Goal: Task Accomplishment & Management: Manage account settings

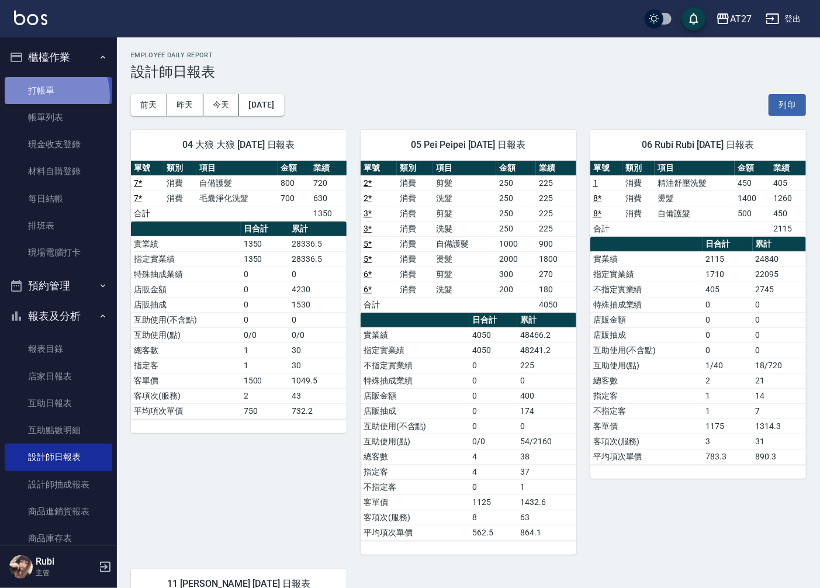
click at [44, 95] on link "打帳單" at bounding box center [58, 90] width 107 height 27
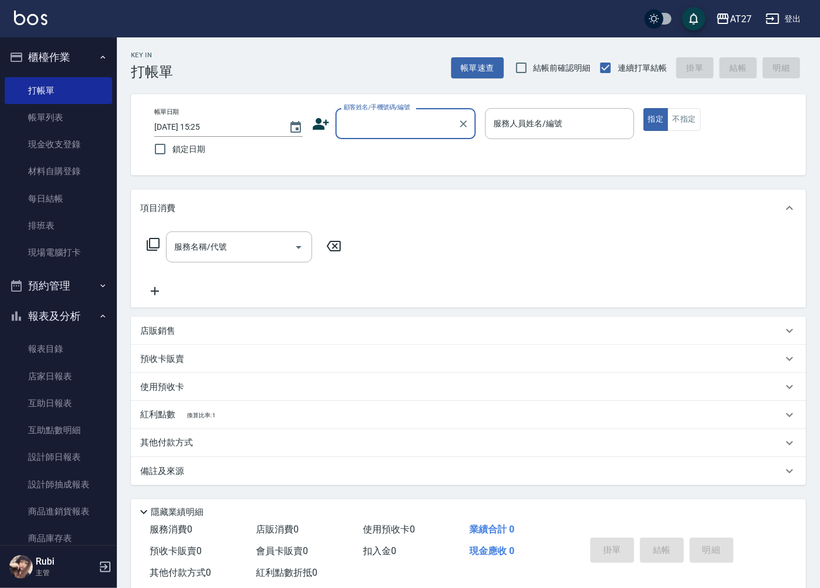
click at [395, 134] on div "顧客姓名/手機號碼/編號" at bounding box center [405, 123] width 140 height 31
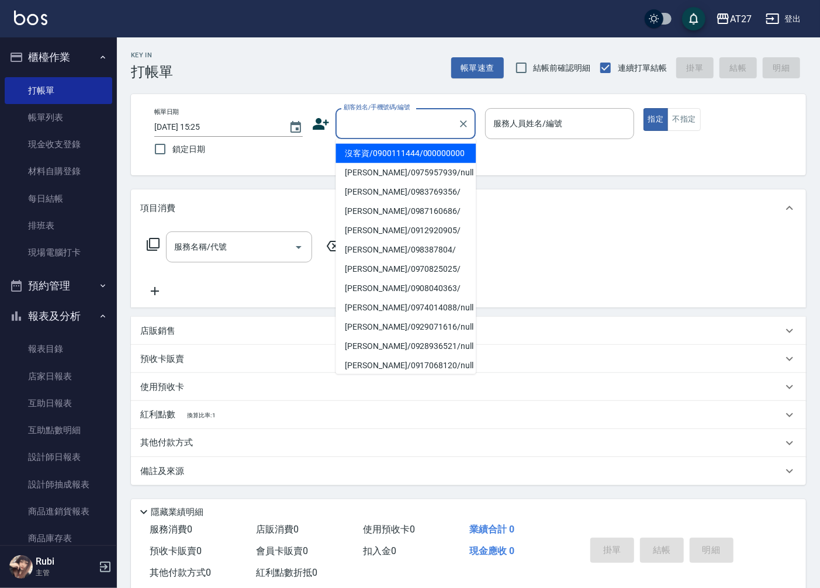
click at [387, 161] on li "沒客資/0900111444/000000000" at bounding box center [405, 153] width 140 height 19
type input "沒客資/0900111444/000000000"
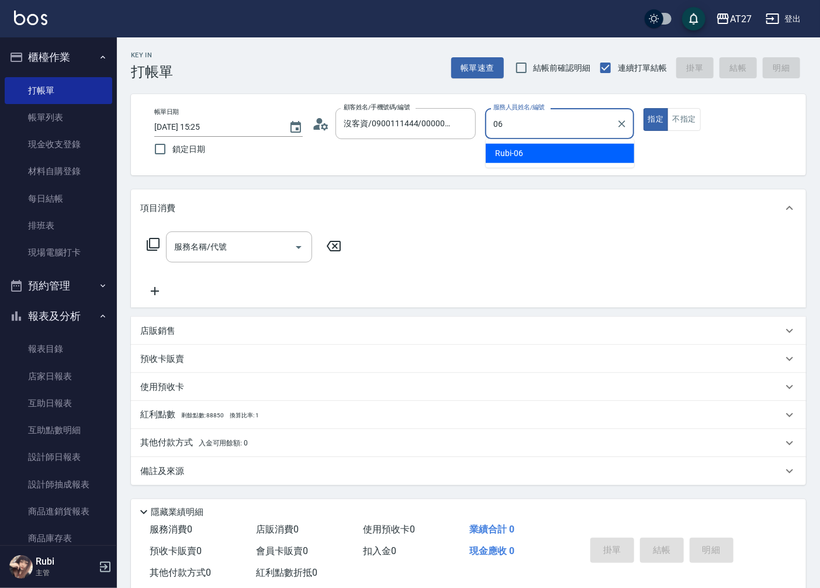
type input "Rubi-06"
type button "true"
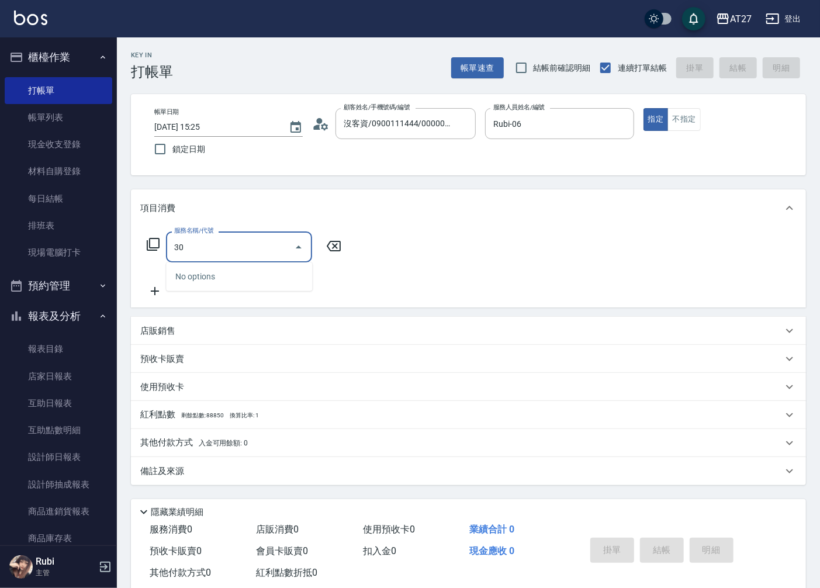
type input "301"
type input "150"
type input "燙髮(301)"
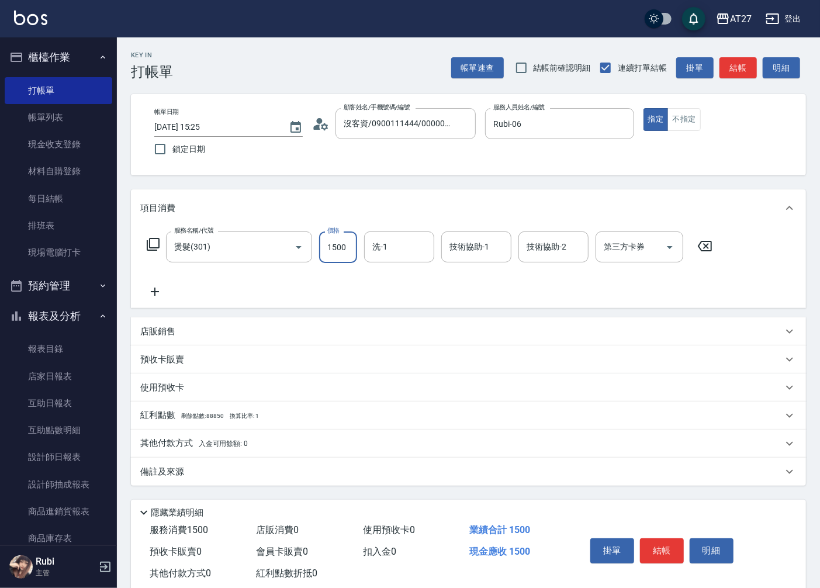
type input "1"
type input "0"
type input "145"
type input "140"
type input "1450"
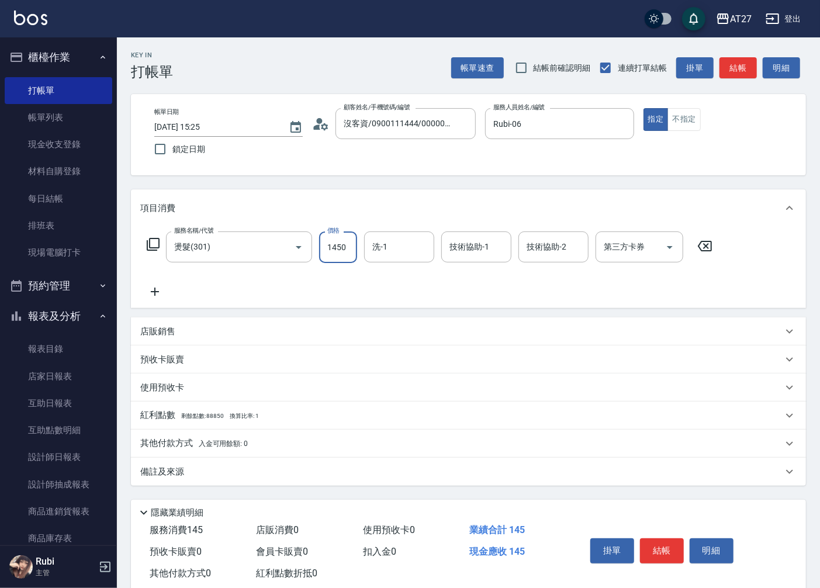
type input "1450"
click at [341, 242] on input "14500" at bounding box center [338, 247] width 38 height 32
type input "1"
type input "0"
type input "140"
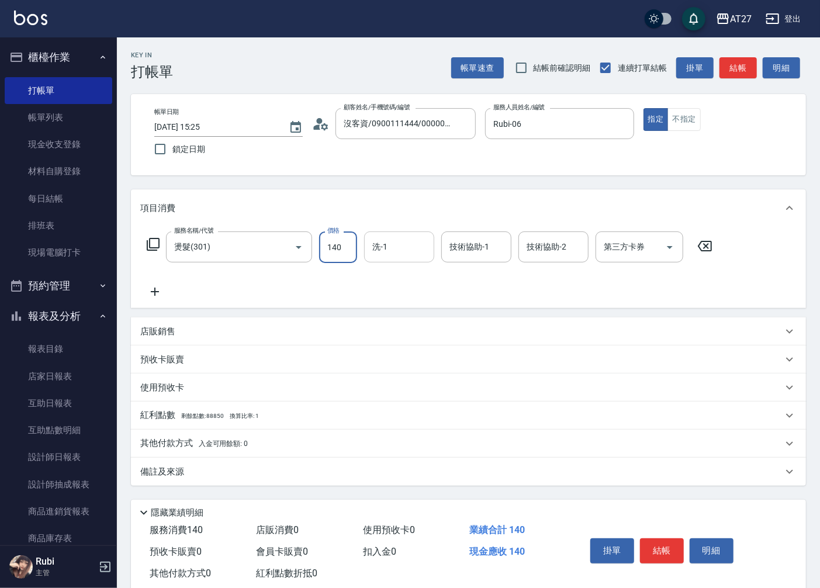
type input "140"
type input "1400"
type input "vivi-13"
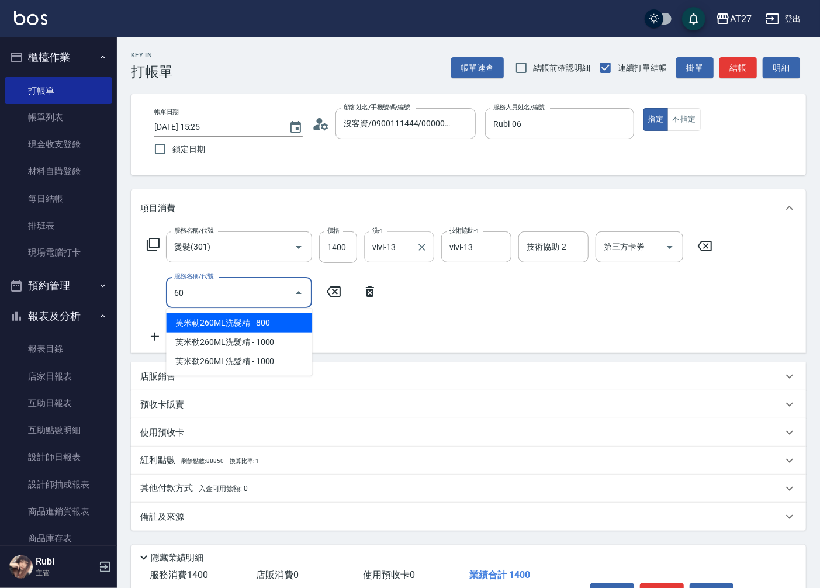
type input "601"
type input "170"
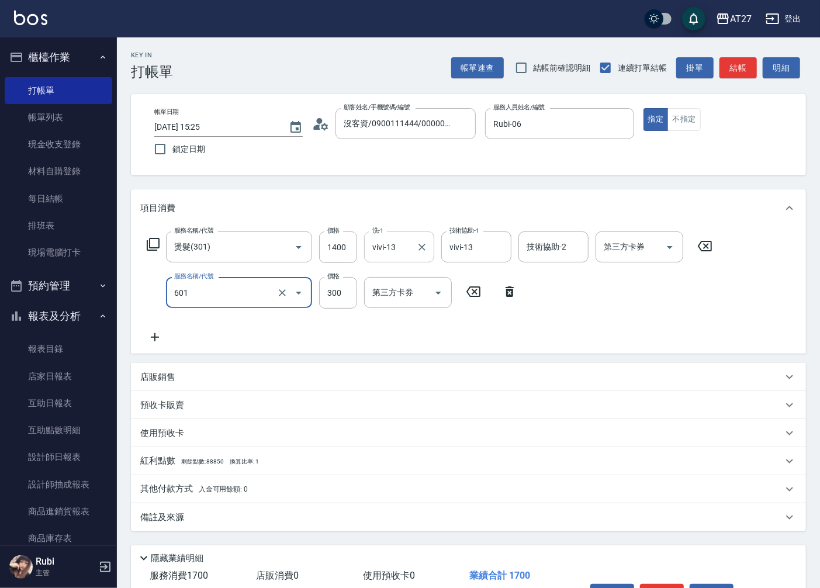
type input "自備護髮(601)"
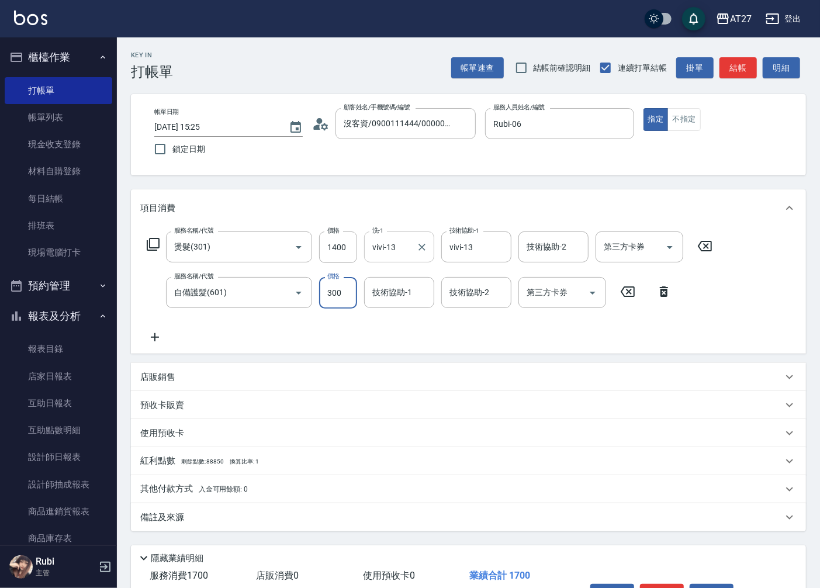
type input "5"
type input "140"
type input "50"
type input "190"
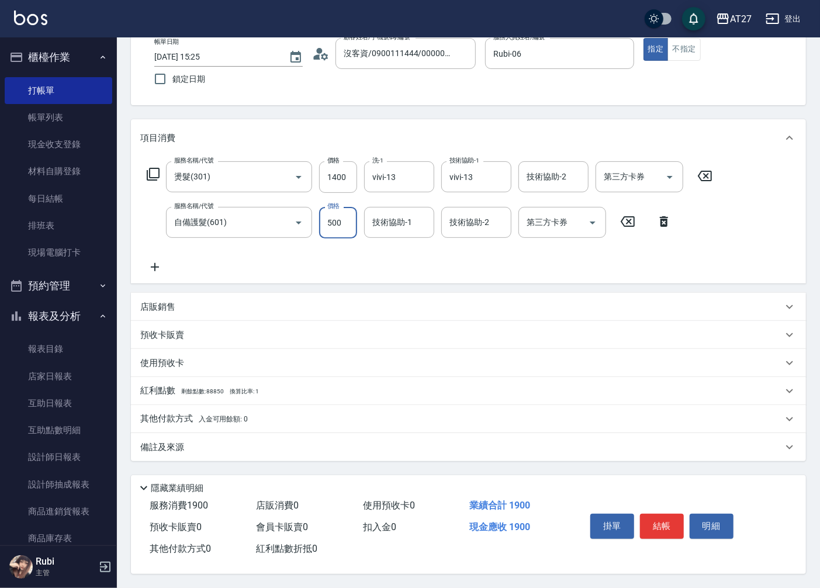
scroll to position [74, 0]
type input "500"
click at [646, 520] on button "結帳" at bounding box center [662, 525] width 44 height 25
type input "0"
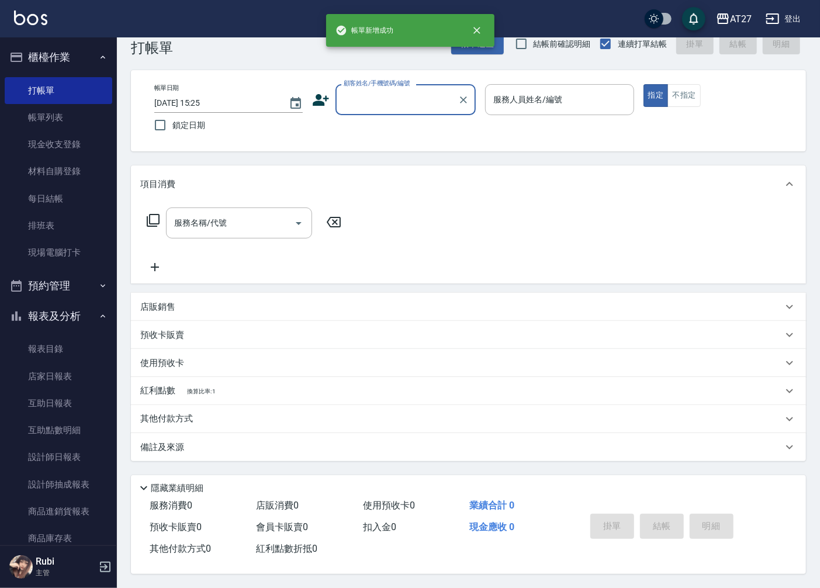
scroll to position [0, 0]
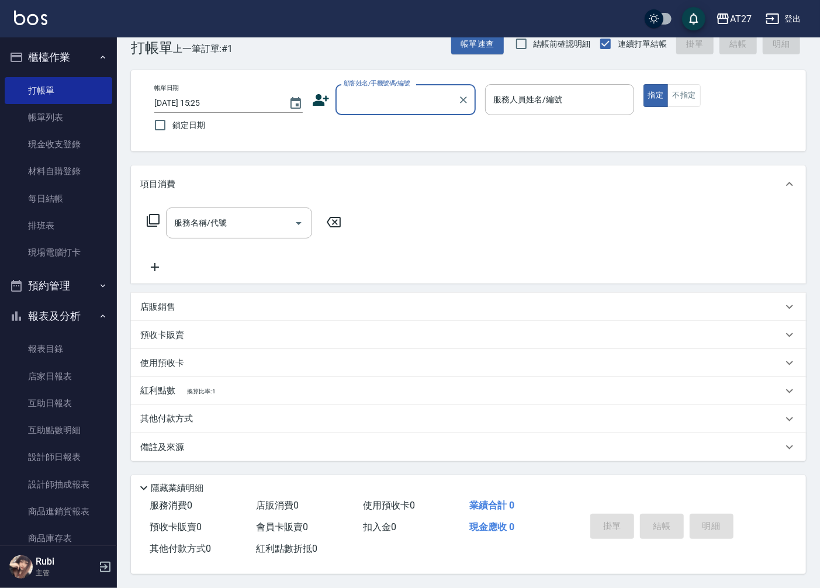
click at [411, 101] on input "顧客姓名/手機號碼/編號" at bounding box center [397, 99] width 112 height 20
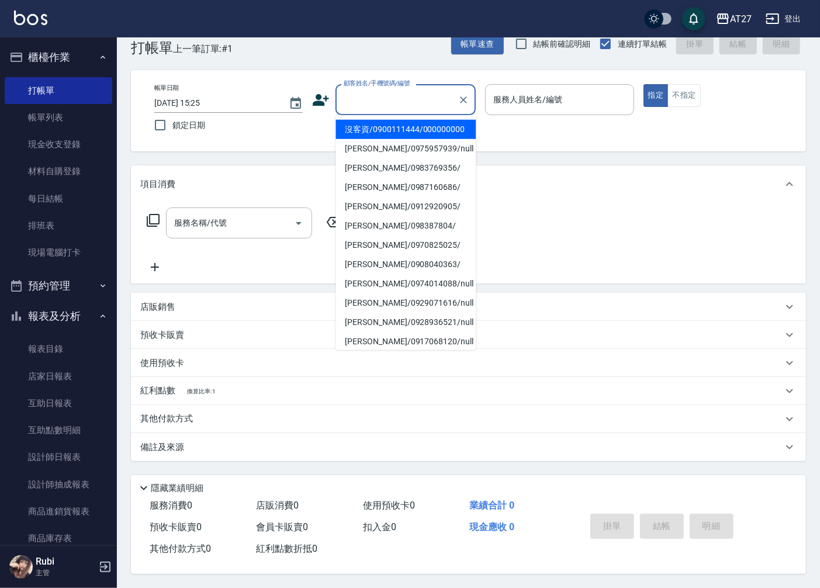
click at [423, 120] on li "沒客資/0900111444/000000000" at bounding box center [405, 129] width 140 height 19
type input "沒客資/0900111444/000000000"
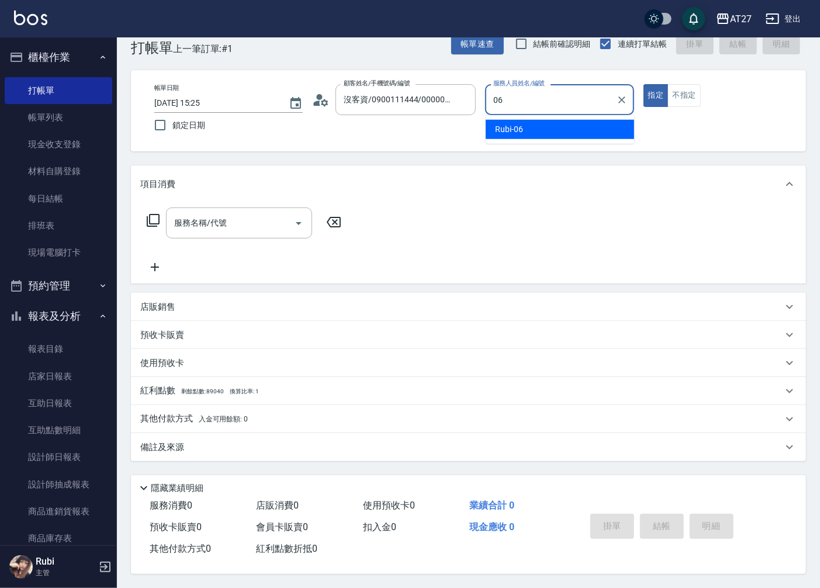
type input "Rubi-06"
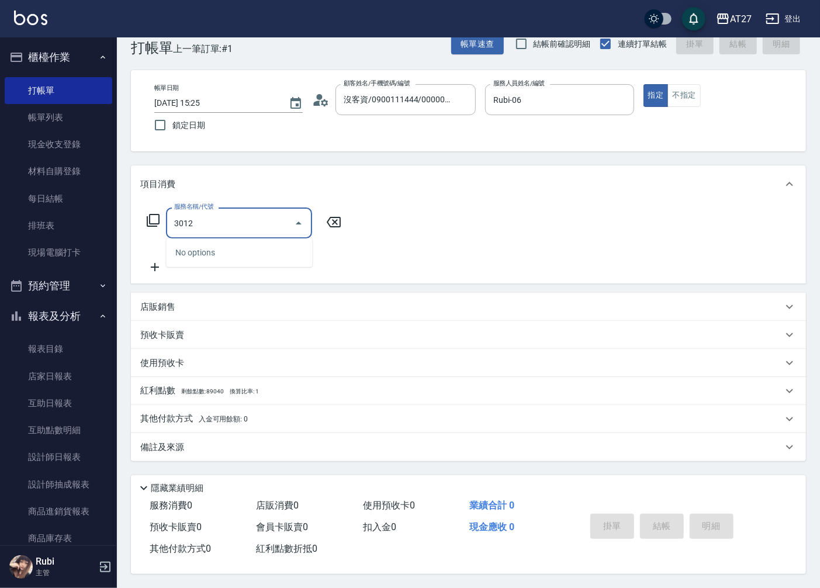
type input "301"
type input "150"
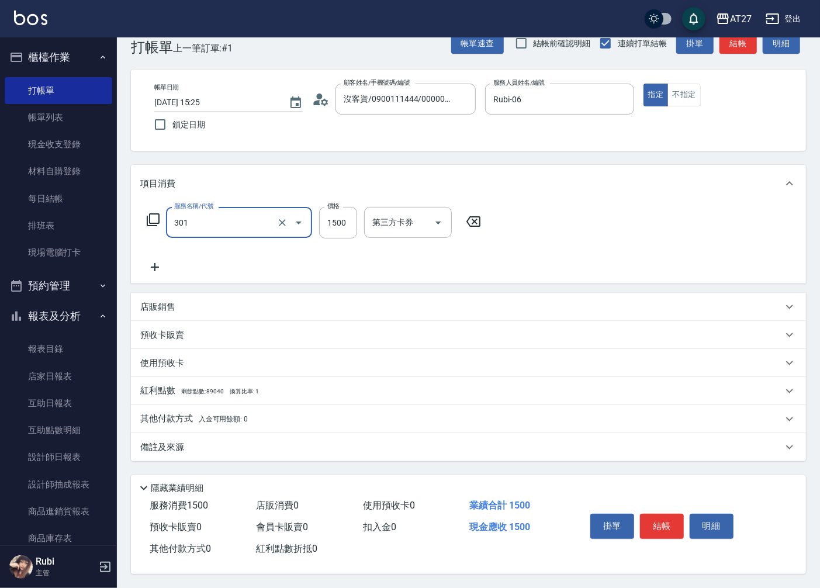
type input "燙髮(301)"
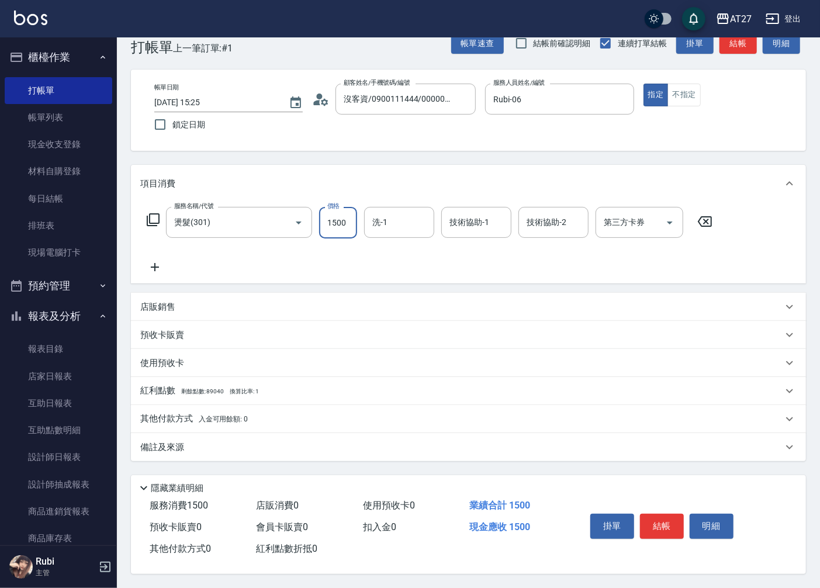
type input "1"
type input "0"
type input "140"
type input "1400"
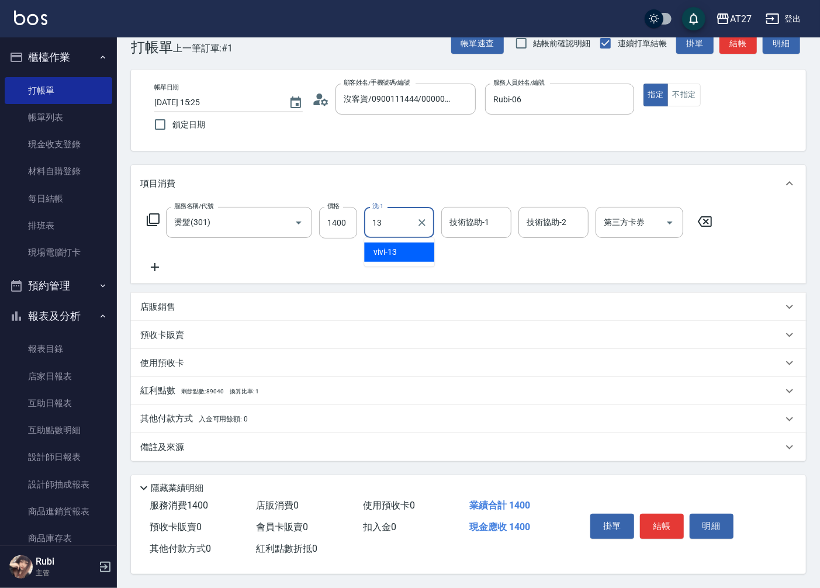
type input "vivi-13"
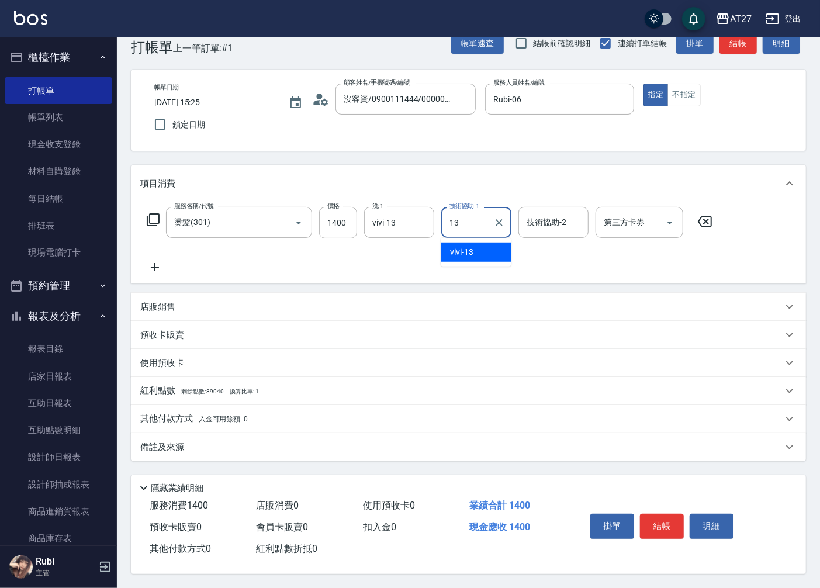
type input "vivi-13"
click at [194, 425] on div "其他付款方式 入金可用餘額: 0" at bounding box center [468, 419] width 675 height 28
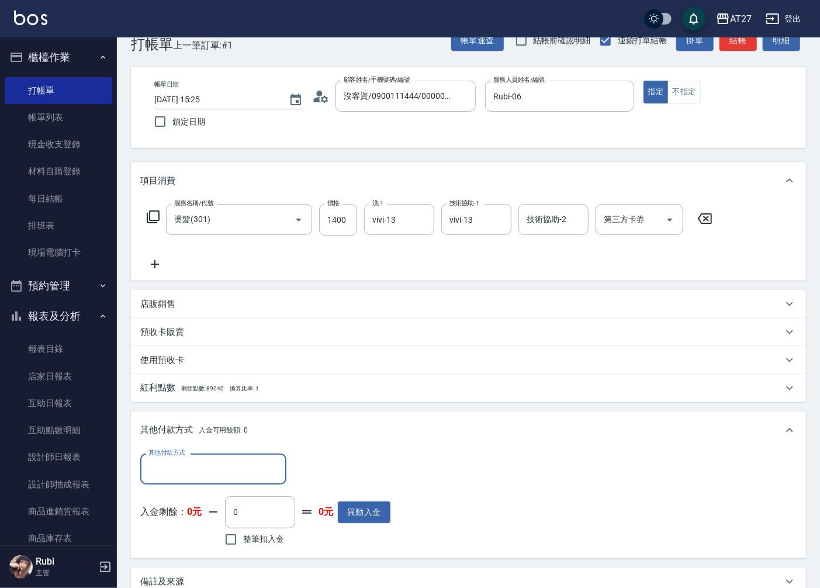
scroll to position [0, 0]
click at [201, 298] on div "店販銷售" at bounding box center [461, 304] width 642 height 12
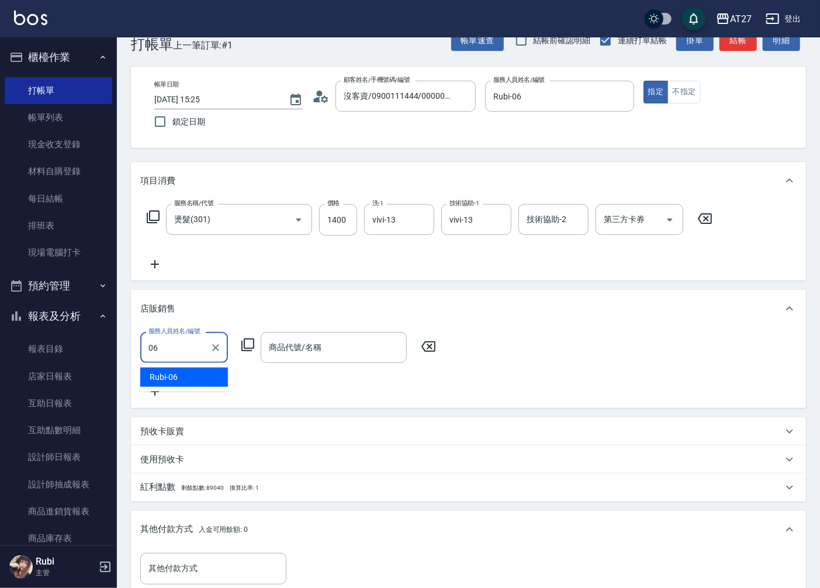
type input "Rubi-06"
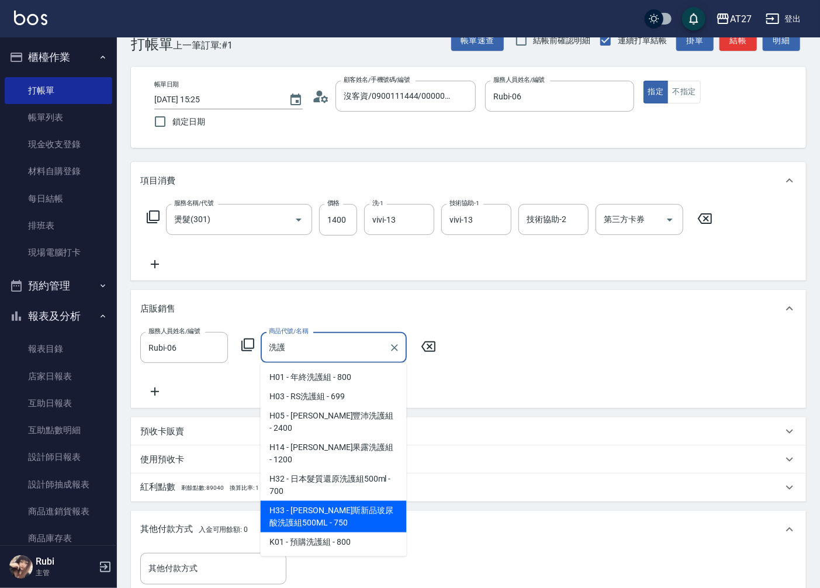
type input "[PERSON_NAME]斯新品玻尿酸洗護組500ML"
type input "210"
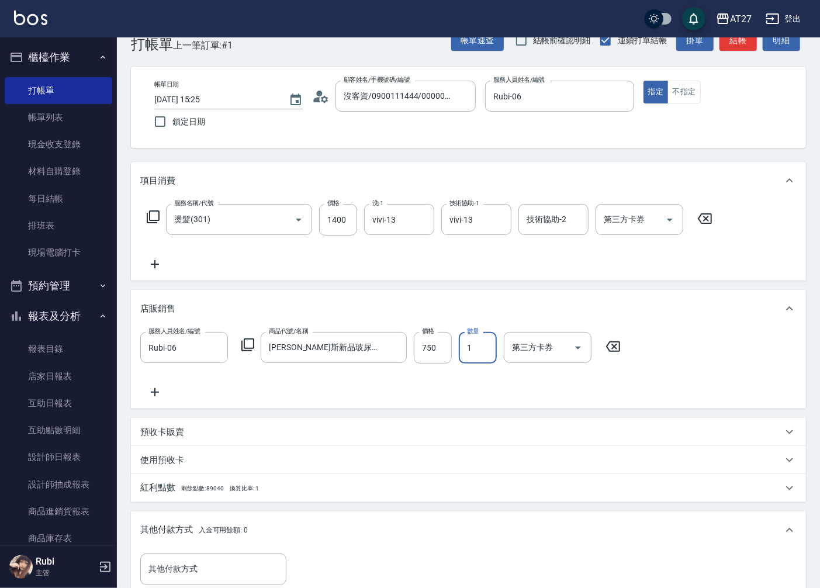
type input "2"
type input "290"
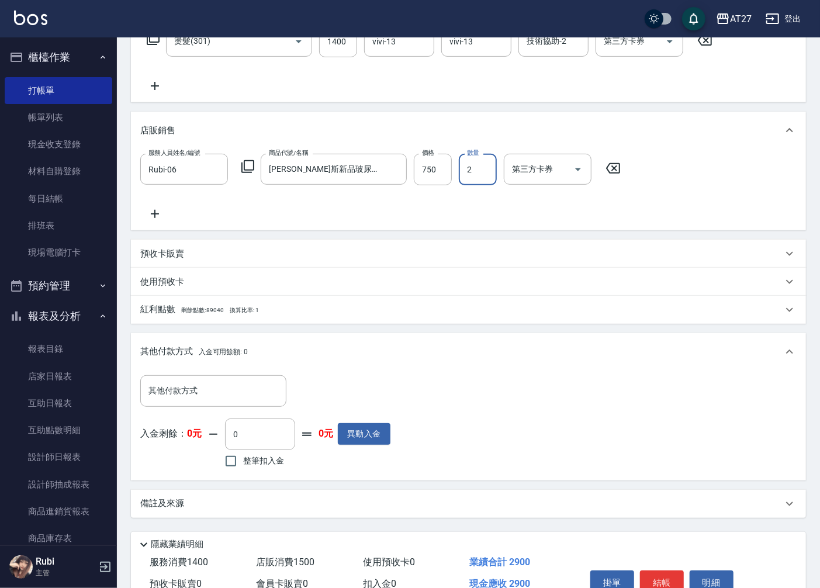
scroll to position [265, 0]
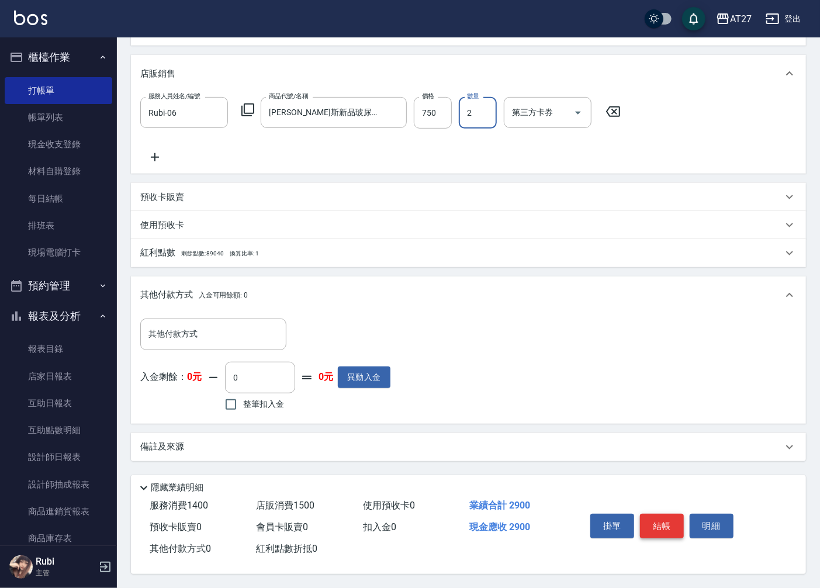
type input "2"
click at [663, 522] on button "結帳" at bounding box center [662, 525] width 44 height 25
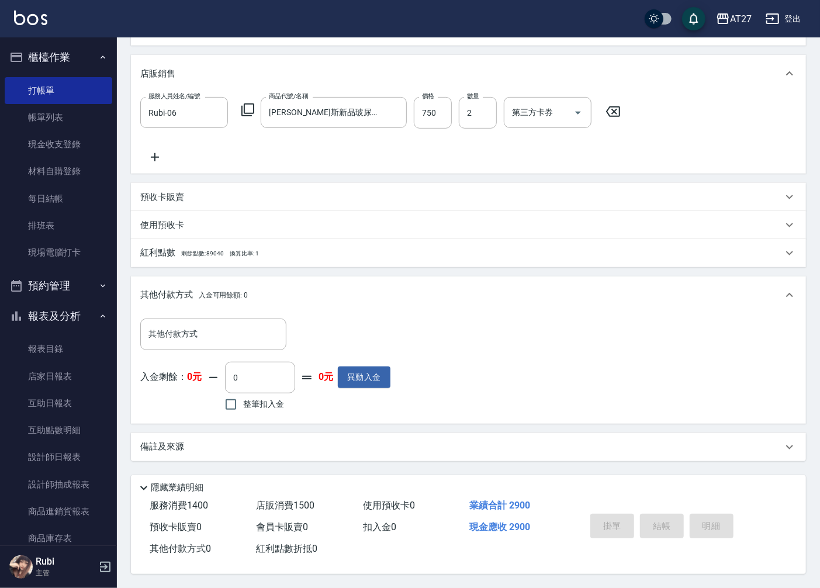
type input "[DATE] 15:26"
type input "0"
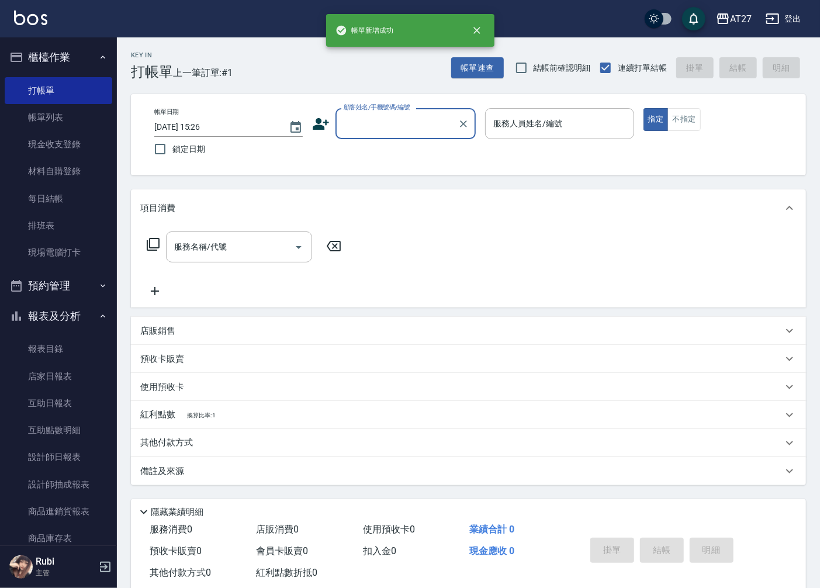
scroll to position [0, 0]
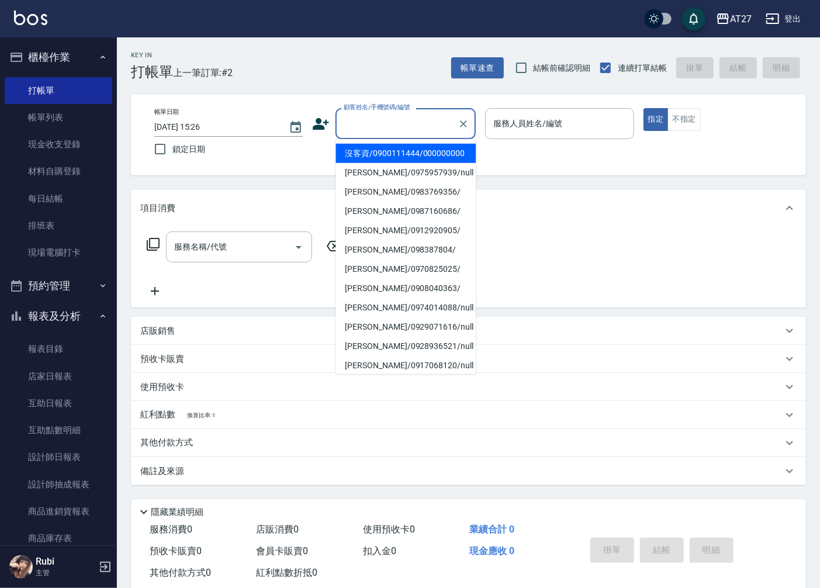
click at [400, 119] on input "顧客姓名/手機號碼/編號" at bounding box center [397, 123] width 112 height 20
click at [386, 156] on li "沒客資/0900111444/000000000" at bounding box center [405, 153] width 140 height 19
type input "沒客資/0900111444/000000000"
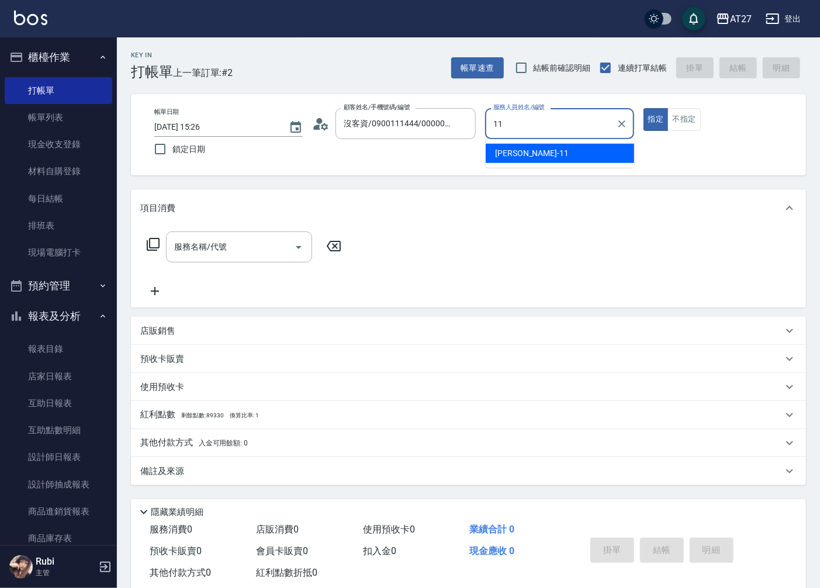
type input "[PERSON_NAME]-11"
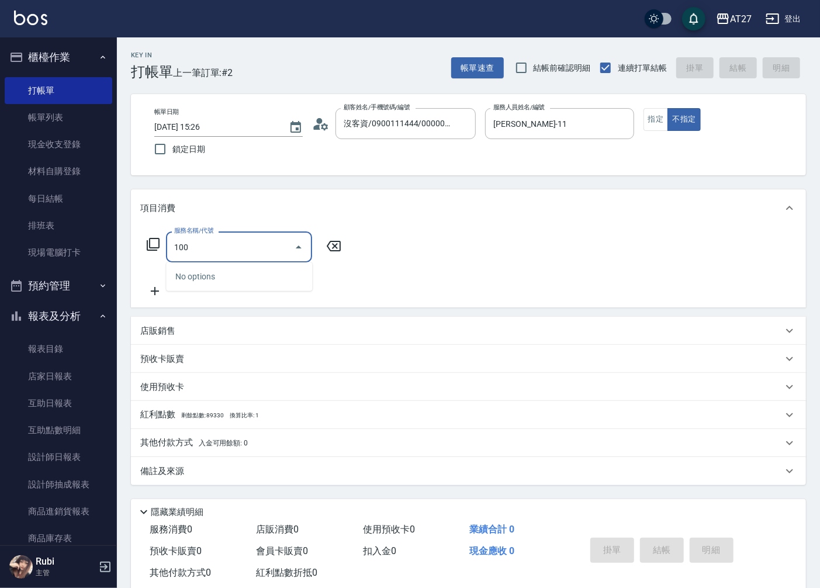
type input "1005"
type input "60"
type input "毛囊淨化洗髮(1005)"
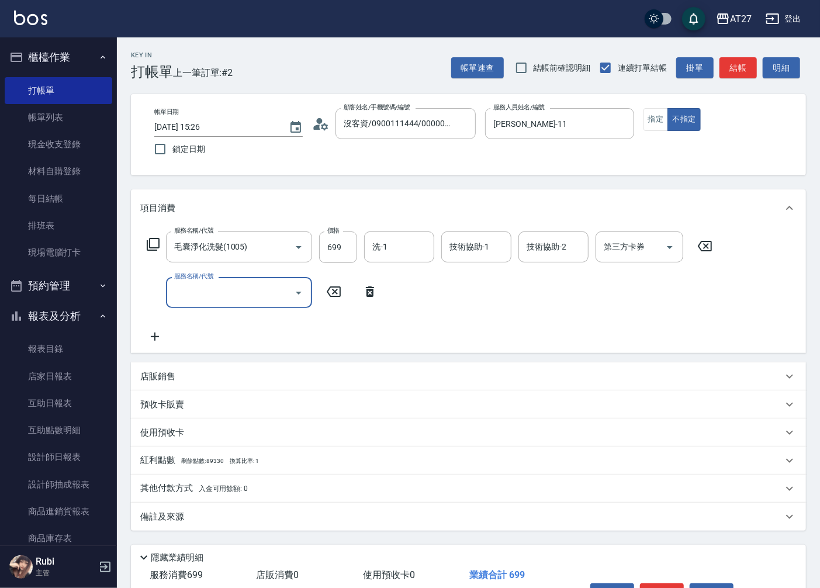
click at [372, 290] on icon at bounding box center [370, 291] width 8 height 11
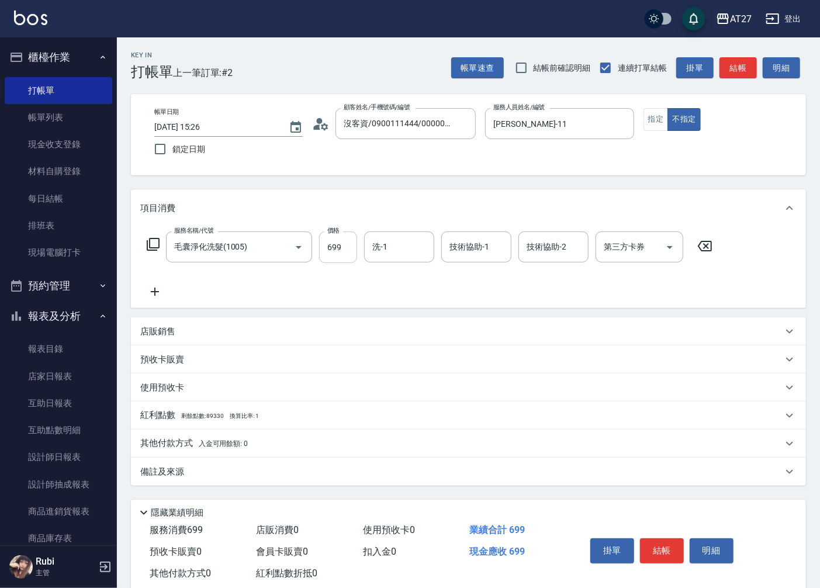
click at [339, 247] on input "699" at bounding box center [338, 247] width 38 height 32
type input "8"
type input "0"
type input "899"
type input "80"
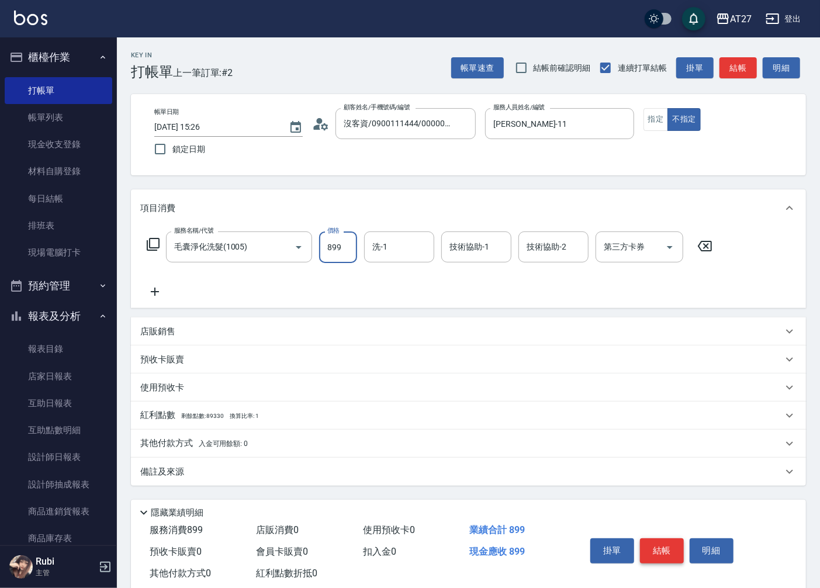
type input "899"
click at [650, 542] on button "結帳" at bounding box center [662, 550] width 44 height 25
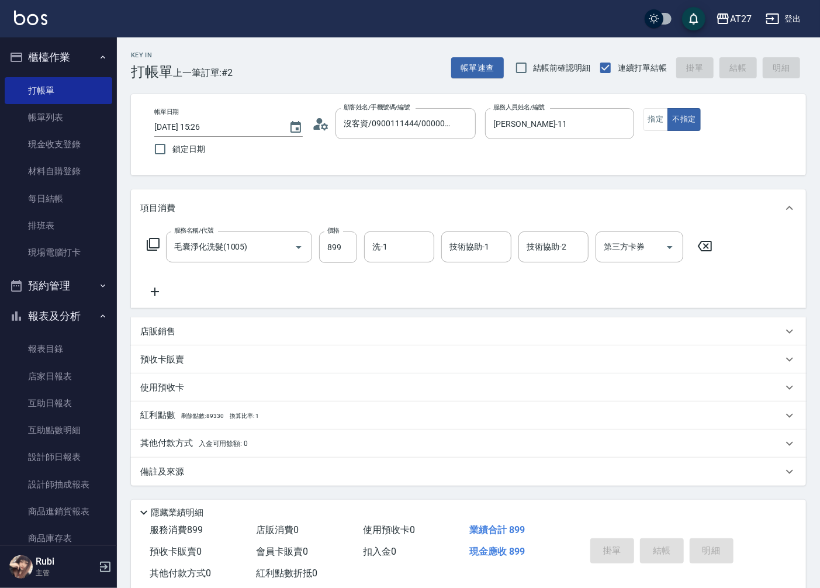
type input "[DATE] 15:27"
type input "0"
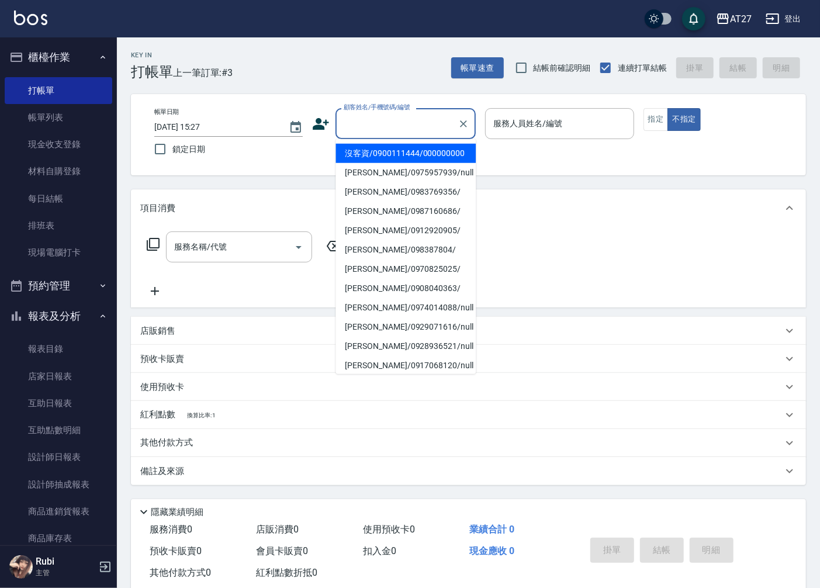
click at [407, 119] on input "顧客姓名/手機號碼/編號" at bounding box center [397, 123] width 112 height 20
click at [400, 157] on li "沒客資/0900111444/000000000" at bounding box center [405, 153] width 140 height 19
type input "沒客資/0900111444/000000000"
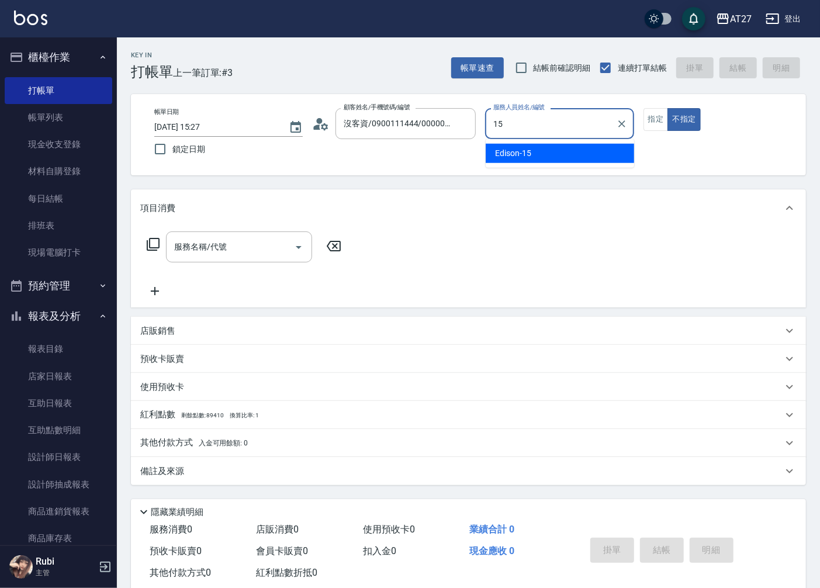
type input "Edison-15"
type button "false"
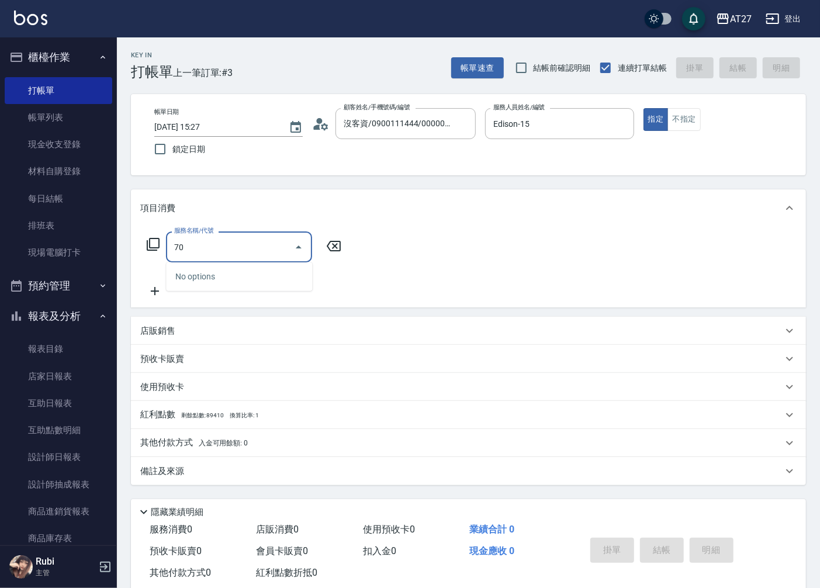
type input "704"
type input "500"
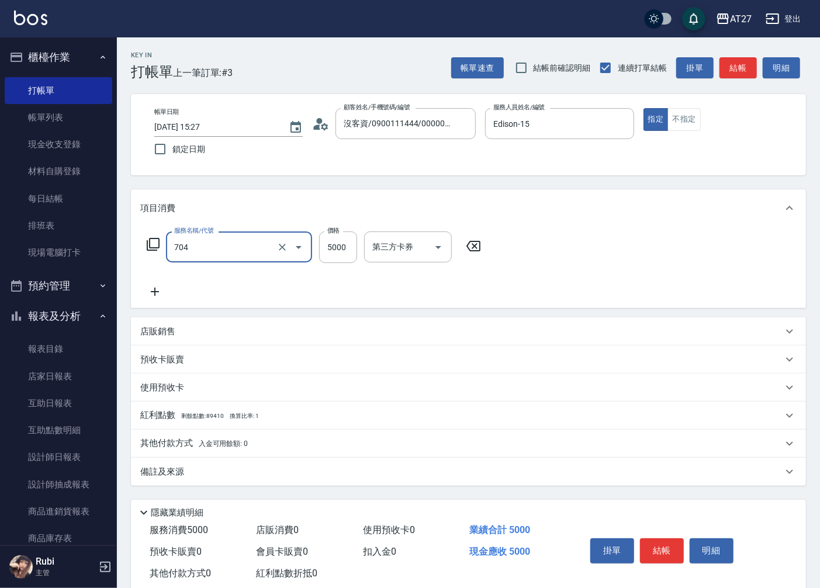
type input "新羽毛鉑金接髮調整(704)"
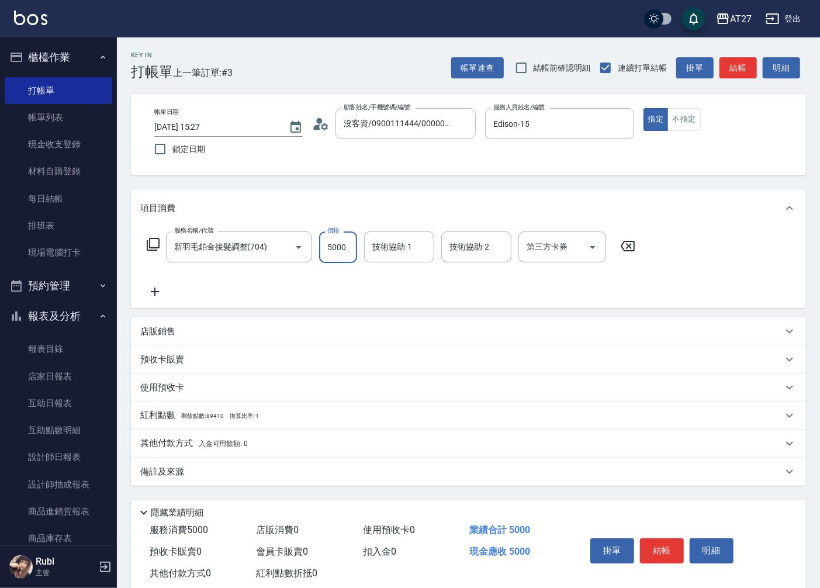
type input "1"
type input "0"
type input "160"
type input "1600"
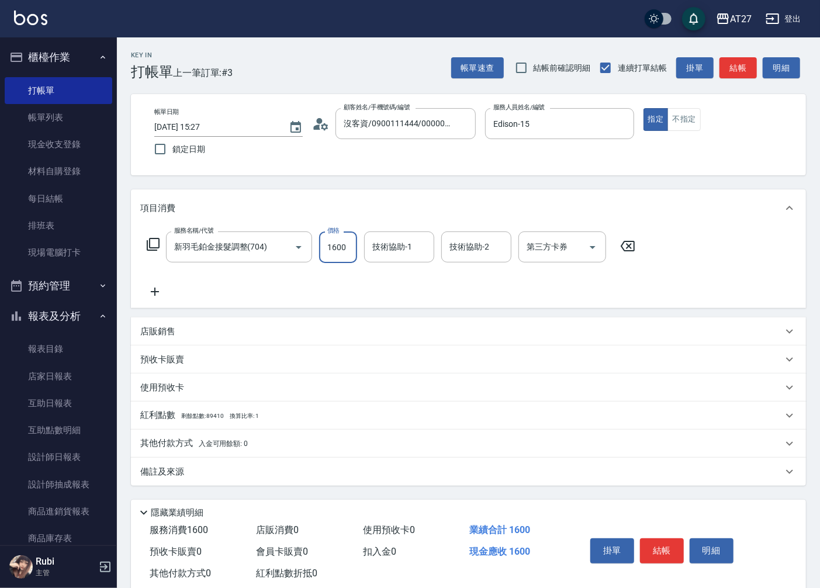
type input "1600"
type input "16000"
click at [85, 454] on link "設計師日報表" at bounding box center [58, 456] width 107 height 27
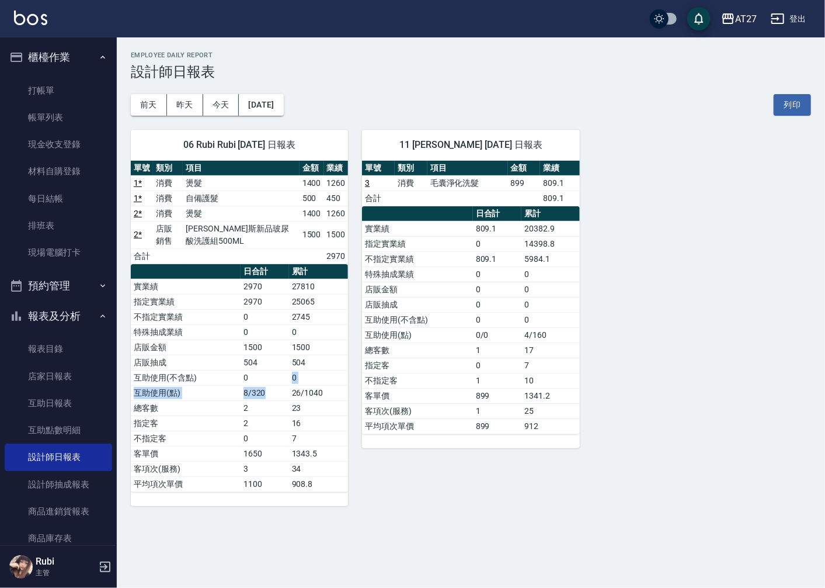
drag, startPoint x: 281, startPoint y: 379, endPoint x: 266, endPoint y: 346, distance: 35.5
click at [266, 346] on tbody "實業績 2970 27810 指定實業績 2970 25065 不指定實業績 0 2745 特殊抽成業績 0 0 店販金額 1500 1500 店販抽成 50…" at bounding box center [239, 385] width 217 height 213
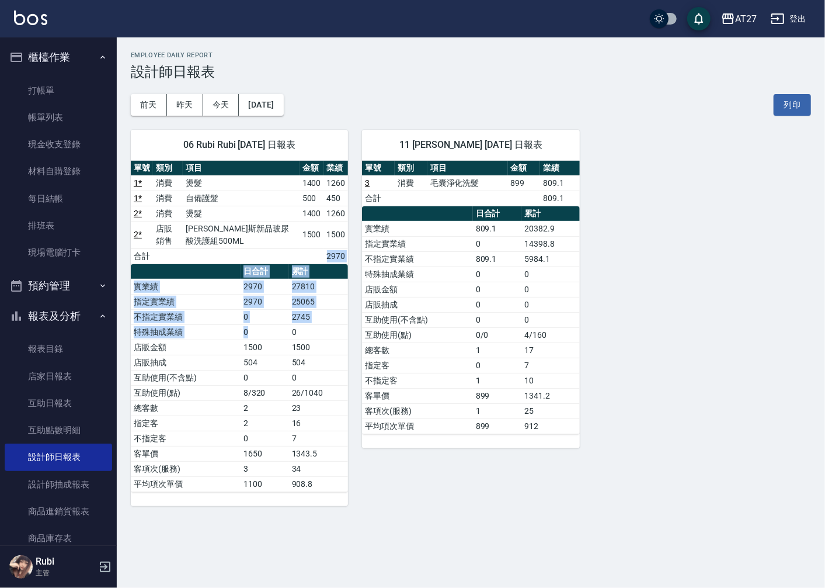
drag, startPoint x: 266, startPoint y: 346, endPoint x: 267, endPoint y: 338, distance: 8.8
click at [267, 338] on div "單號 類別 項目 金額 業績 1 * 消費 燙髮 1400 1260 1 * 消費 自備護髮 500 450 2 * 消費 燙髮 1400 1260 2 * …" at bounding box center [239, 326] width 217 height 331
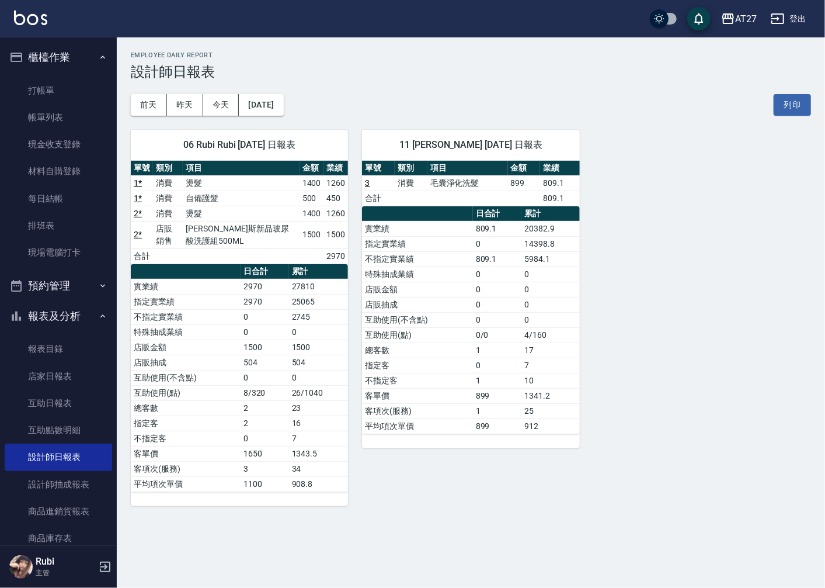
drag, startPoint x: 267, startPoint y: 338, endPoint x: 286, endPoint y: 393, distance: 58.2
click at [293, 404] on td "23" at bounding box center [319, 407] width 60 height 15
drag, startPoint x: 273, startPoint y: 372, endPoint x: 264, endPoint y: 352, distance: 21.7
click at [264, 352] on tbody "實業績 2970 27810 指定實業績 2970 25065 不指定實業績 0 2745 特殊抽成業績 0 0 店販金額 1500 1500 店販抽成 50…" at bounding box center [239, 385] width 217 height 213
drag, startPoint x: 264, startPoint y: 352, endPoint x: 254, endPoint y: 347, distance: 11.0
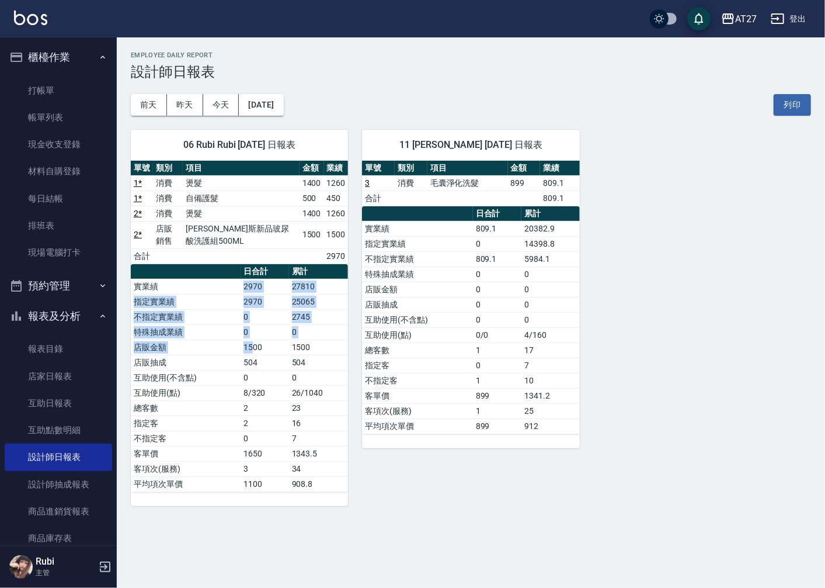
click at [254, 347] on tbody "實業績 2970 27810 指定實業績 2970 25065 不指定實業績 0 2745 特殊抽成業績 0 0 店販金額 1500 1500 店販抽成 50…" at bounding box center [239, 385] width 217 height 213
drag, startPoint x: 254, startPoint y: 347, endPoint x: 255, endPoint y: 390, distance: 42.6
click at [255, 390] on td "8/320" at bounding box center [265, 392] width 48 height 15
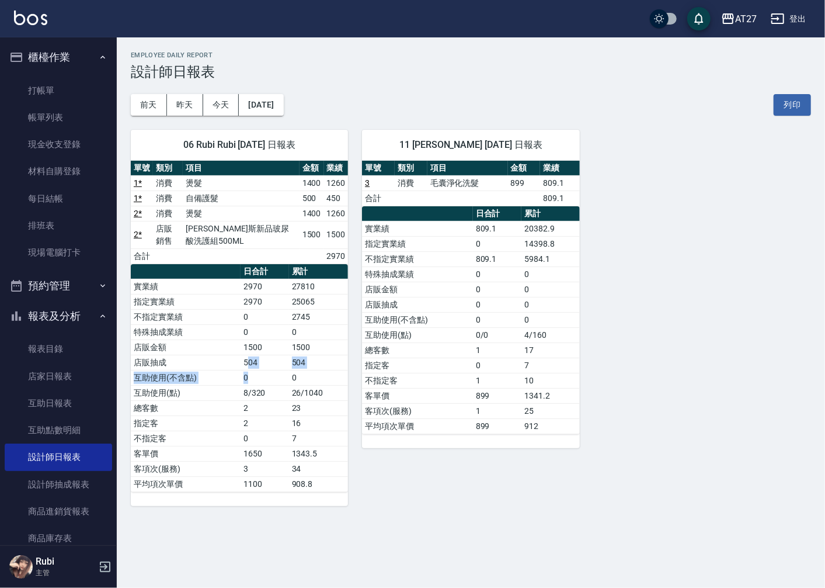
drag, startPoint x: 250, startPoint y: 367, endPoint x: 244, endPoint y: 343, distance: 24.8
click at [244, 343] on tbody "實業績 2970 27810 指定實業績 2970 25065 不指定實業績 0 2745 特殊抽成業績 0 0 店販金額 1500 1500 店販抽成 50…" at bounding box center [239, 385] width 217 height 213
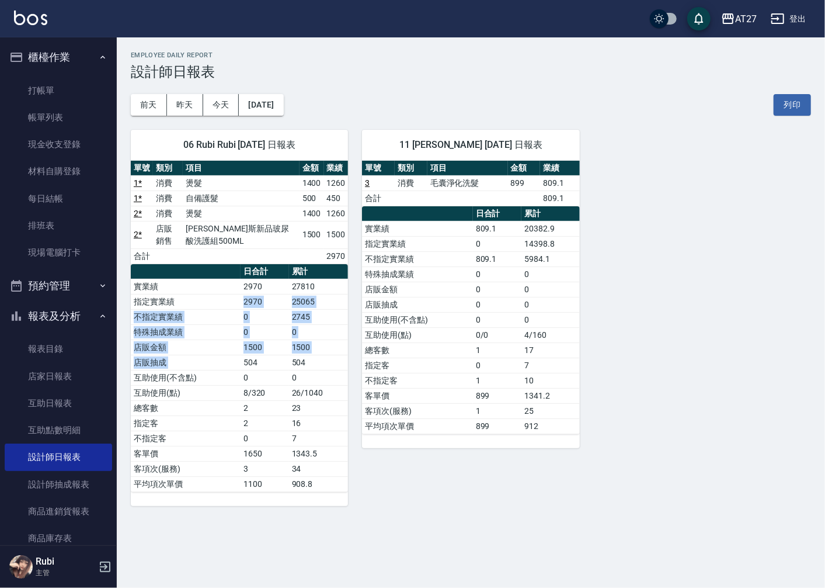
drag, startPoint x: 244, startPoint y: 343, endPoint x: 244, endPoint y: 361, distance: 18.1
click at [244, 361] on tbody "實業績 2970 27810 指定實業績 2970 25065 不指定實業績 0 2745 特殊抽成業績 0 0 店販金額 1500 1500 店販抽成 50…" at bounding box center [239, 385] width 217 height 213
drag, startPoint x: 244, startPoint y: 361, endPoint x: 251, endPoint y: 395, distance: 35.3
click at [253, 400] on td "8/320" at bounding box center [265, 392] width 48 height 15
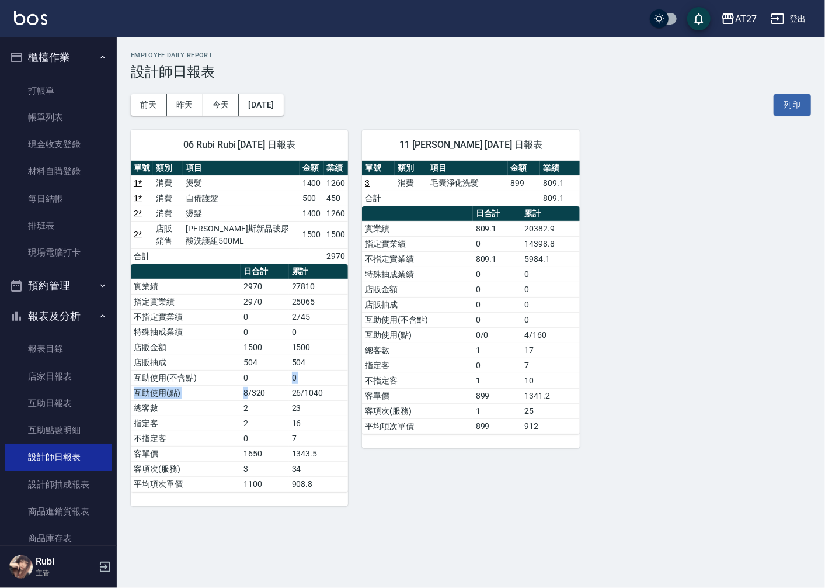
drag, startPoint x: 248, startPoint y: 386, endPoint x: 240, endPoint y: 356, distance: 30.5
click at [240, 356] on tbody "實業績 2970 27810 指定實業績 2970 25065 不指定實業績 0 2745 特殊抽成業績 0 0 店販金額 1500 1500 店販抽成 50…" at bounding box center [239, 385] width 217 height 213
drag, startPoint x: 240, startPoint y: 356, endPoint x: 231, endPoint y: 346, distance: 13.2
click at [231, 346] on tbody "實業績 2970 27810 指定實業績 2970 25065 不指定實業績 0 2745 特殊抽成業績 0 0 店販金額 1500 1500 店販抽成 50…" at bounding box center [239, 385] width 217 height 213
drag, startPoint x: 231, startPoint y: 346, endPoint x: 241, endPoint y: 389, distance: 43.9
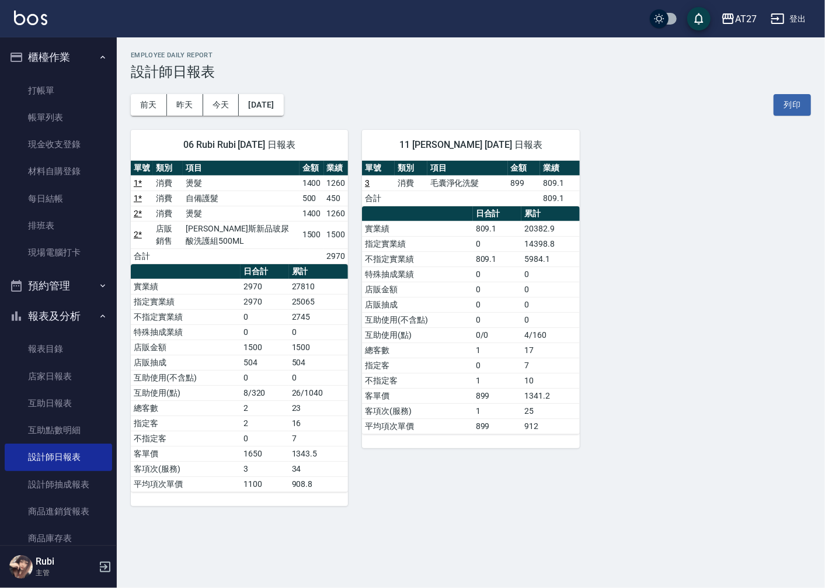
click at [241, 389] on td "8/320" at bounding box center [265, 392] width 48 height 15
click at [53, 81] on link "打帳單" at bounding box center [58, 90] width 107 height 27
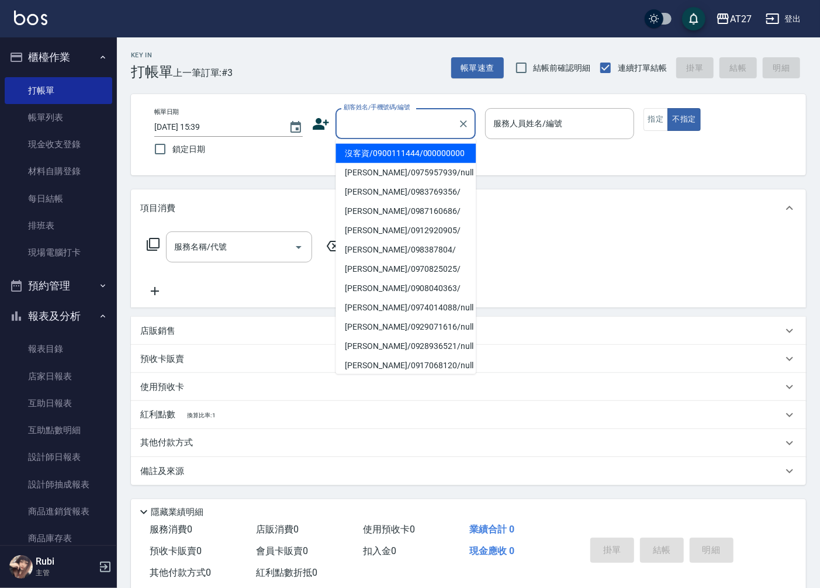
click at [377, 125] on input "顧客姓名/手機號碼/編號" at bounding box center [397, 123] width 112 height 20
click at [366, 159] on li "沒客資/0900111444/000000000" at bounding box center [405, 153] width 140 height 19
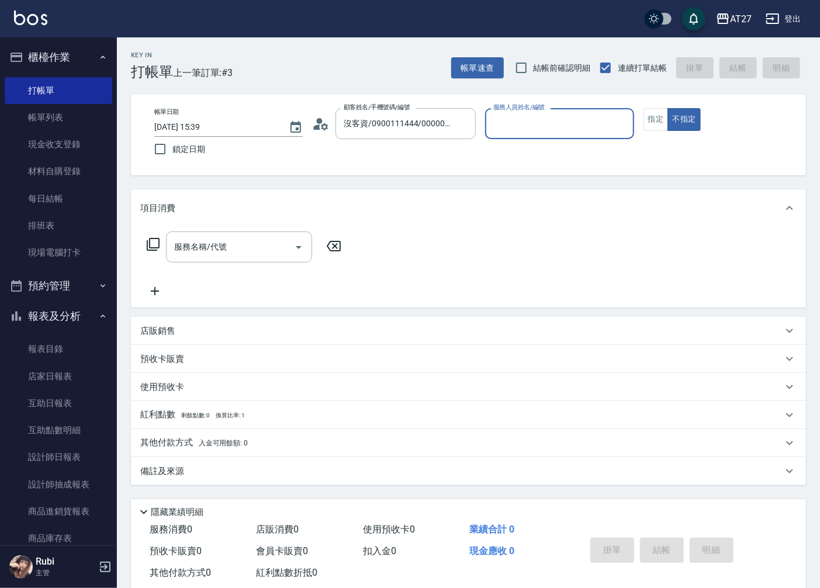
type input "沒客資/0900111444/000000000"
type input "Pei-05"
type button "false"
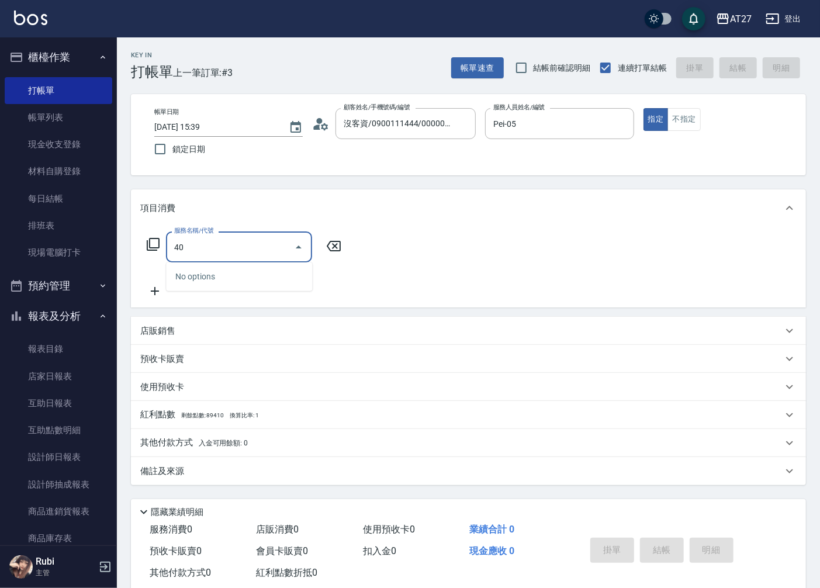
type input "401"
type input "20"
type input "剪髮(401)"
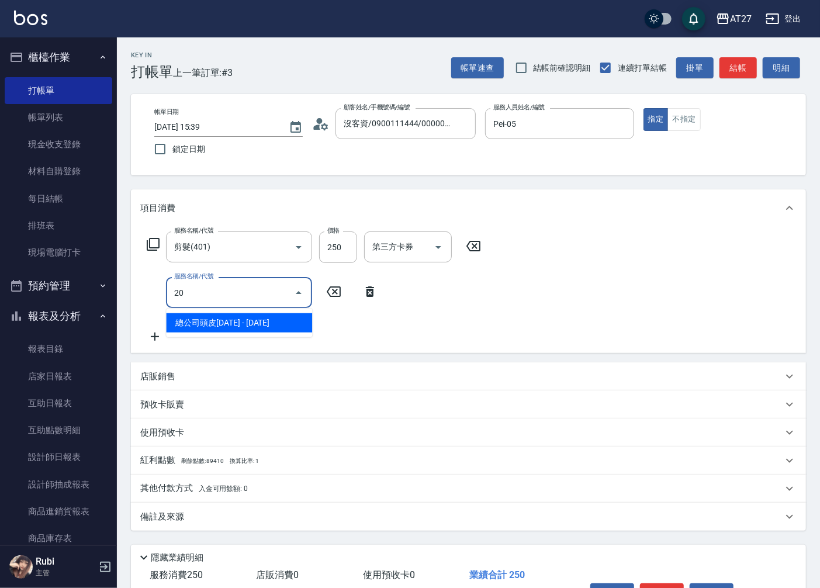
type input "201"
type input "40"
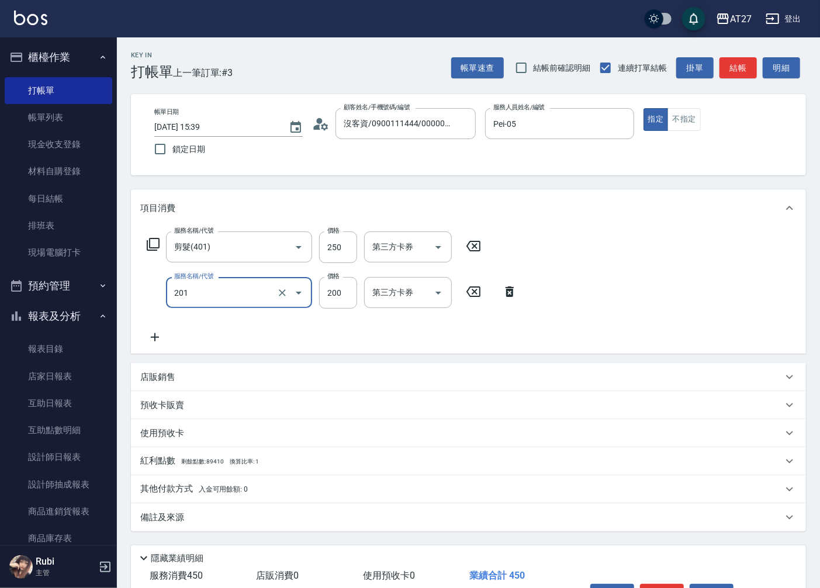
type input "洗髮(201)"
type input "20"
type input "250"
type input "50"
type input "250"
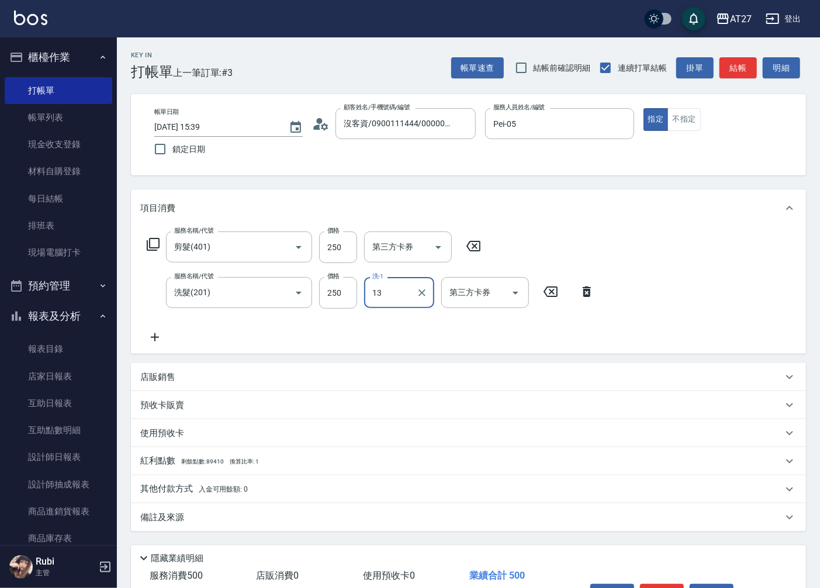
type input "vivi-13"
click at [744, 73] on button "結帳" at bounding box center [737, 68] width 37 height 22
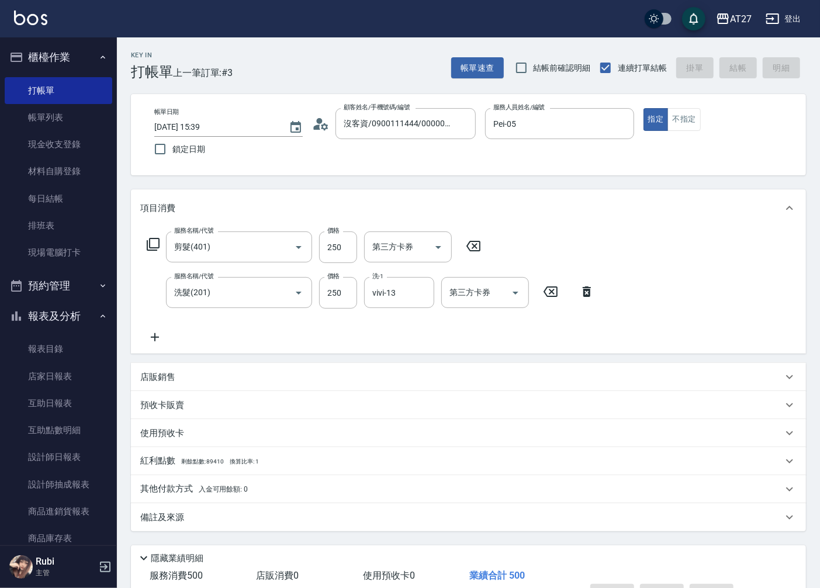
type input "[DATE] 15:40"
type input "0"
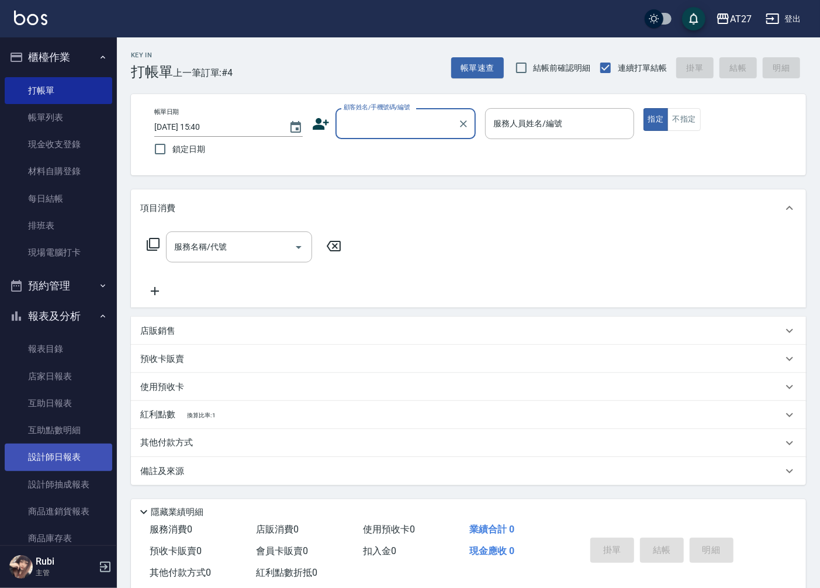
click at [82, 457] on link "設計師日報表" at bounding box center [58, 456] width 107 height 27
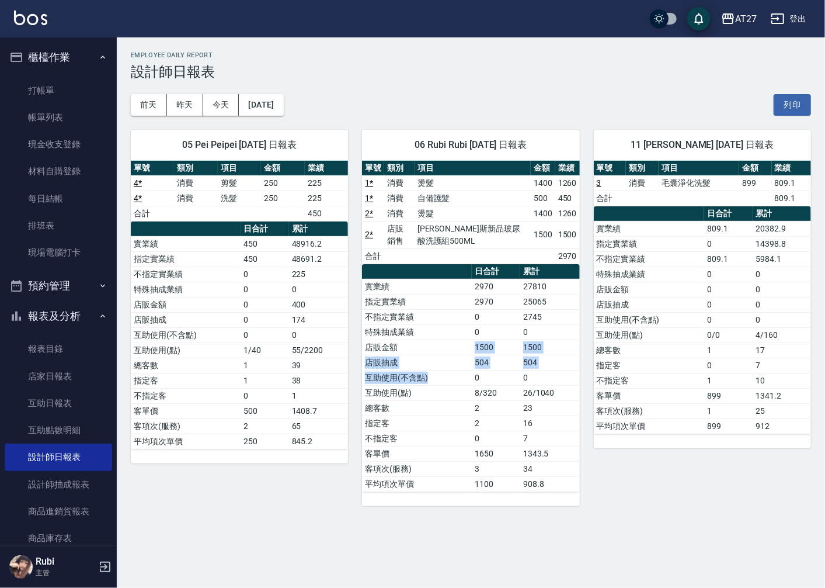
drag, startPoint x: 463, startPoint y: 375, endPoint x: 453, endPoint y: 341, distance: 36.0
click at [453, 341] on tbody "實業績 2970 27810 指定實業績 2970 25065 不指定實業績 0 2745 特殊抽成業績 0 0 店販金額 1500 1500 店販抽成 50…" at bounding box center [470, 385] width 217 height 213
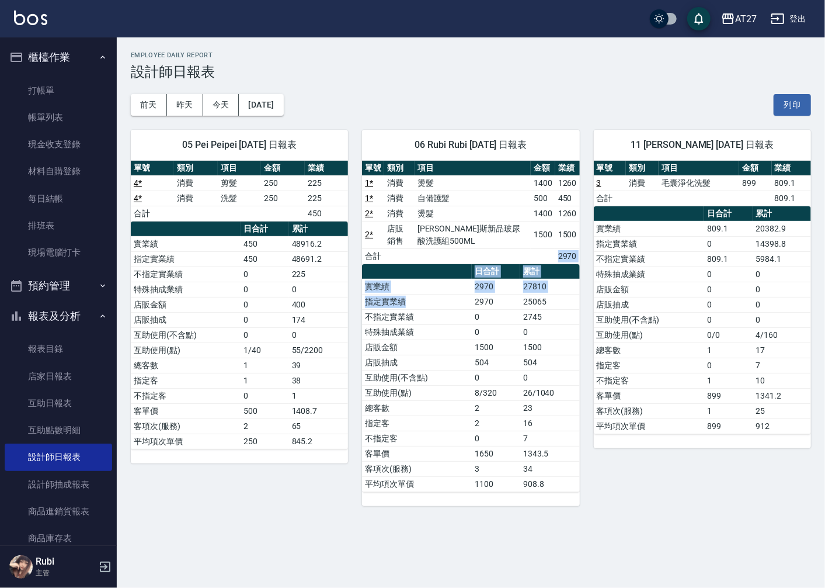
drag, startPoint x: 453, startPoint y: 341, endPoint x: 434, endPoint y: 339, distance: 18.7
click at [434, 339] on div "單號 類別 項目 金額 業績 1 * 消費 燙髮 1400 1260 1 * 消費 自備護髮 500 450 2 * 消費 燙髮 1400 1260 2 * …" at bounding box center [470, 326] width 217 height 331
drag, startPoint x: 434, startPoint y: 339, endPoint x: 454, endPoint y: 370, distance: 37.1
click at [454, 370] on td "互助使用(不含點)" at bounding box center [417, 377] width 110 height 15
drag, startPoint x: 454, startPoint y: 370, endPoint x: 447, endPoint y: 349, distance: 22.4
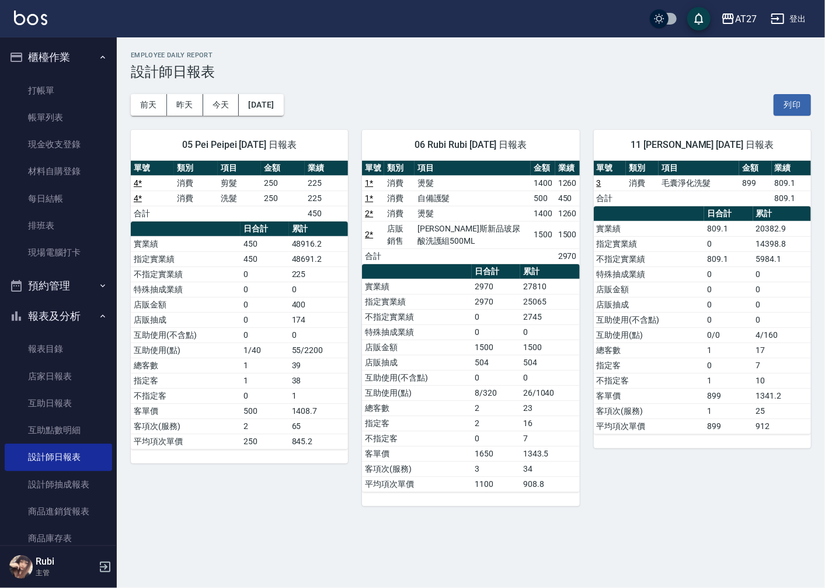
click at [447, 349] on tbody "實業績 2970 27810 指定實業績 2970 25065 不指定實業績 0 2745 特殊抽成業績 0 0 店販金額 1500 1500 店販抽成 50…" at bounding box center [470, 385] width 217 height 213
drag, startPoint x: 447, startPoint y: 349, endPoint x: 428, endPoint y: 328, distance: 28.6
click at [428, 328] on div "單號 類別 項目 金額 業績 1 * 消費 燙髮 1400 1260 1 * 消費 自備護髮 500 450 2 * 消費 燙髮 1400 1260 2 * …" at bounding box center [470, 326] width 217 height 331
drag, startPoint x: 428, startPoint y: 328, endPoint x: 446, endPoint y: 362, distance: 38.9
click at [448, 362] on td "店販抽成" at bounding box center [417, 362] width 110 height 15
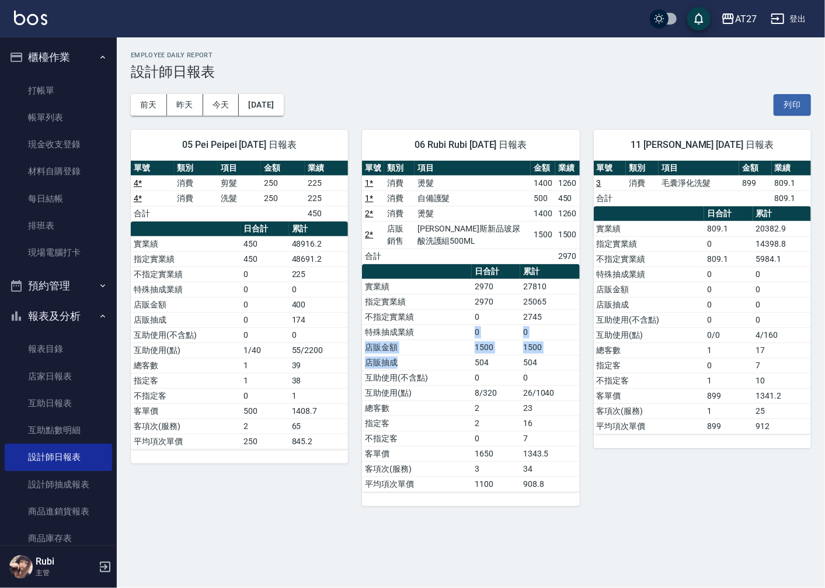
drag, startPoint x: 446, startPoint y: 362, endPoint x: 431, endPoint y: 334, distance: 32.7
click at [431, 334] on tbody "實業績 2970 27810 指定實業績 2970 25065 不指定實業績 0 2745 特殊抽成業績 0 0 店販金額 1500 1500 店販抽成 50…" at bounding box center [470, 385] width 217 height 213
drag, startPoint x: 431, startPoint y: 334, endPoint x: 434, endPoint y: 339, distance: 6.3
click at [434, 339] on tbody "實業績 2970 27810 指定實業績 2970 25065 不指定實業績 0 2745 特殊抽成業績 0 0 店販金額 1500 1500 店販抽成 50…" at bounding box center [470, 385] width 217 height 213
drag, startPoint x: 434, startPoint y: 339, endPoint x: 447, endPoint y: 369, distance: 32.7
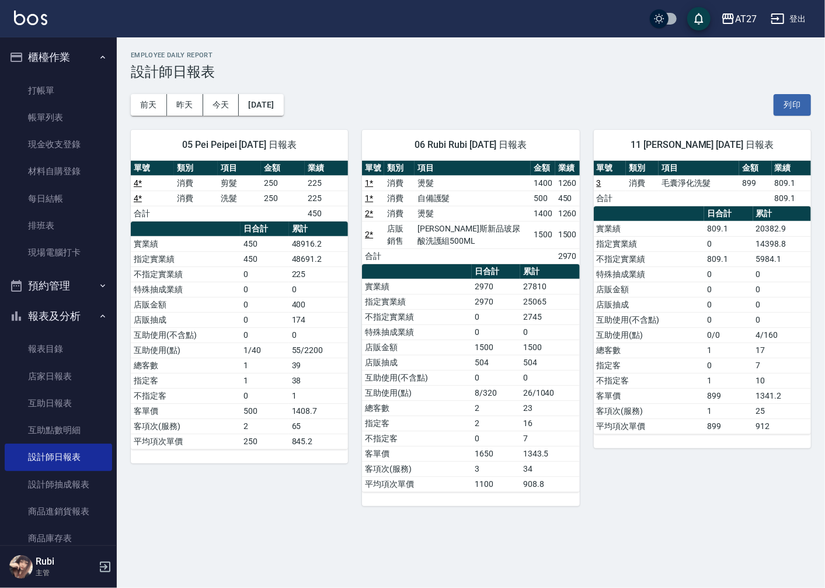
click at [447, 369] on td "店販抽成" at bounding box center [417, 362] width 110 height 15
drag, startPoint x: 453, startPoint y: 389, endPoint x: 448, endPoint y: 362, distance: 27.4
click at [448, 362] on tbody "實業績 2970 27810 指定實業績 2970 25065 不指定實業績 0 2745 特殊抽成業績 0 0 店販金額 1500 1500 店販抽成 50…" at bounding box center [470, 385] width 217 height 213
drag, startPoint x: 448, startPoint y: 362, endPoint x: 442, endPoint y: 317, distance: 45.4
click at [442, 317] on tbody "實業績 2970 27810 指定實業績 2970 25065 不指定實業績 0 2745 特殊抽成業績 0 0 店販金額 1500 1500 店販抽成 50…" at bounding box center [470, 385] width 217 height 213
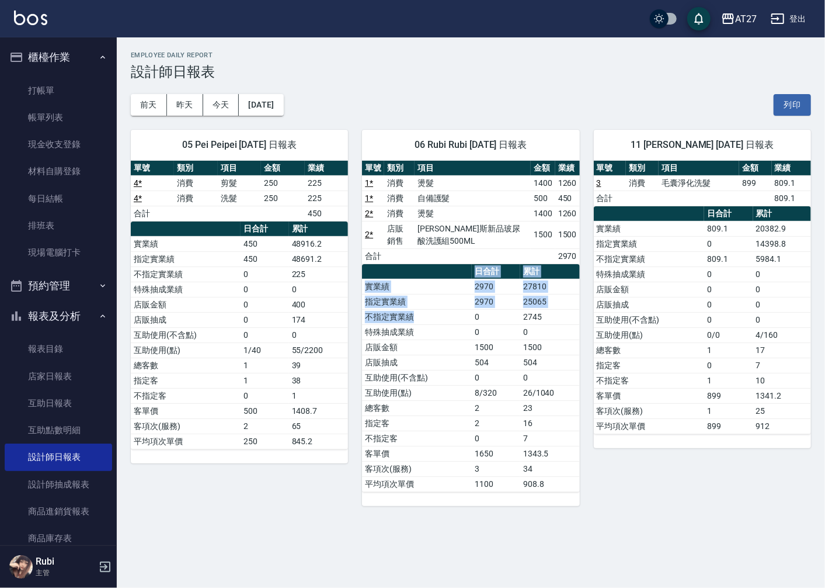
drag, startPoint x: 442, startPoint y: 317, endPoint x: 454, endPoint y: 341, distance: 26.4
click at [454, 341] on table "日合計 累計 實業績 2970 27810 指定實業績 2970 25065 不指定實業績 0 2745 特殊抽成業績 0 0 店販金額 1500 1500 …" at bounding box center [470, 378] width 217 height 228
drag, startPoint x: 454, startPoint y: 341, endPoint x: 457, endPoint y: 360, distance: 19.6
click at [457, 360] on td "店販抽成" at bounding box center [417, 362] width 110 height 15
drag, startPoint x: 459, startPoint y: 380, endPoint x: 452, endPoint y: 357, distance: 24.4
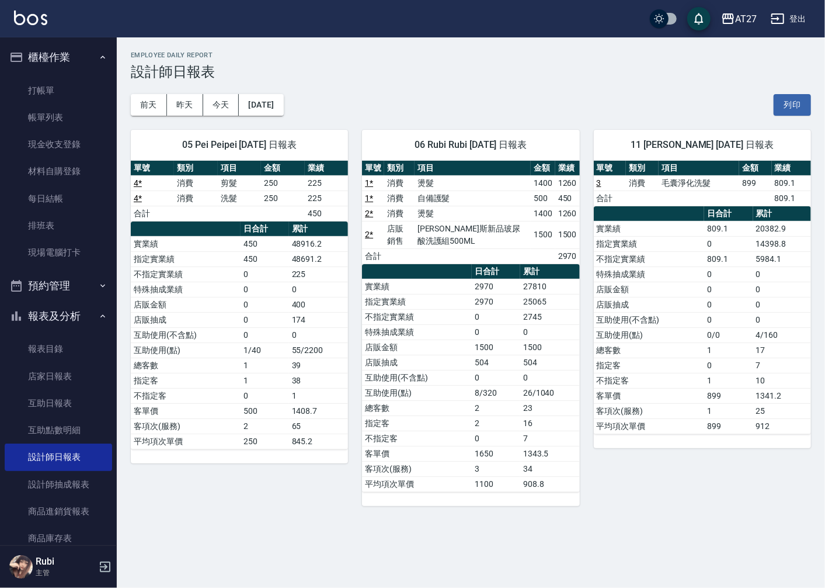
click at [452, 357] on tbody "實業績 2970 27810 指定實業績 2970 25065 不指定實業績 0 2745 特殊抽成業績 0 0 店販金額 1500 1500 店販抽成 50…" at bounding box center [470, 385] width 217 height 213
drag, startPoint x: 452, startPoint y: 357, endPoint x: 463, endPoint y: 365, distance: 13.4
click at [463, 365] on tbody "實業績 2970 27810 指定實業績 2970 25065 不指定實業績 0 2745 特殊抽成業績 0 0 店販金額 1500 1500 店販抽成 50…" at bounding box center [470, 385] width 217 height 213
drag, startPoint x: 463, startPoint y: 365, endPoint x: 479, endPoint y: 390, distance: 29.7
click at [479, 390] on td "8/320" at bounding box center [496, 392] width 48 height 15
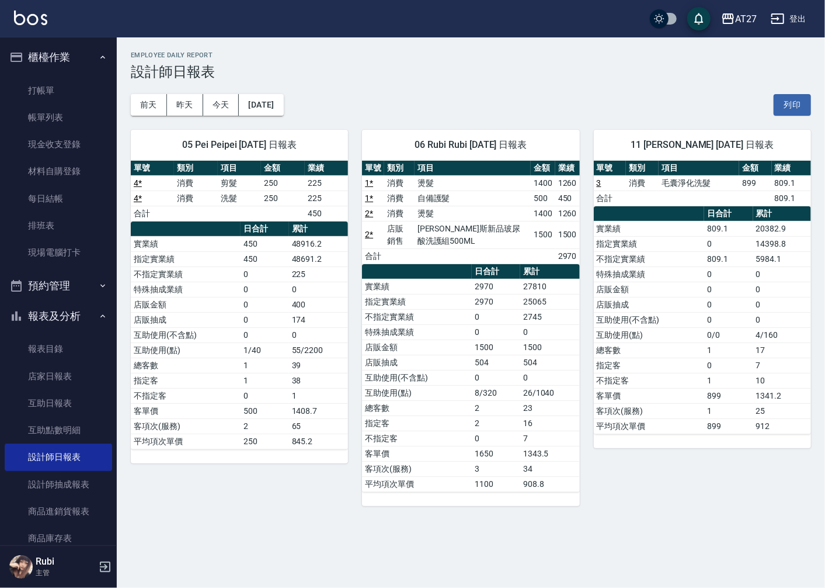
click at [479, 390] on td "8/320" at bounding box center [496, 392] width 48 height 15
drag, startPoint x: 459, startPoint y: 352, endPoint x: 465, endPoint y: 378, distance: 27.1
click at [465, 378] on tbody "實業績 2970 27810 指定實業績 2970 25065 不指定實業績 0 2745 特殊抽成業績 0 0 店販金額 1500 1500 店販抽成 50…" at bounding box center [470, 385] width 217 height 213
drag, startPoint x: 465, startPoint y: 378, endPoint x: 473, endPoint y: 394, distance: 18.3
click at [473, 394] on td "8/320" at bounding box center [496, 392] width 48 height 15
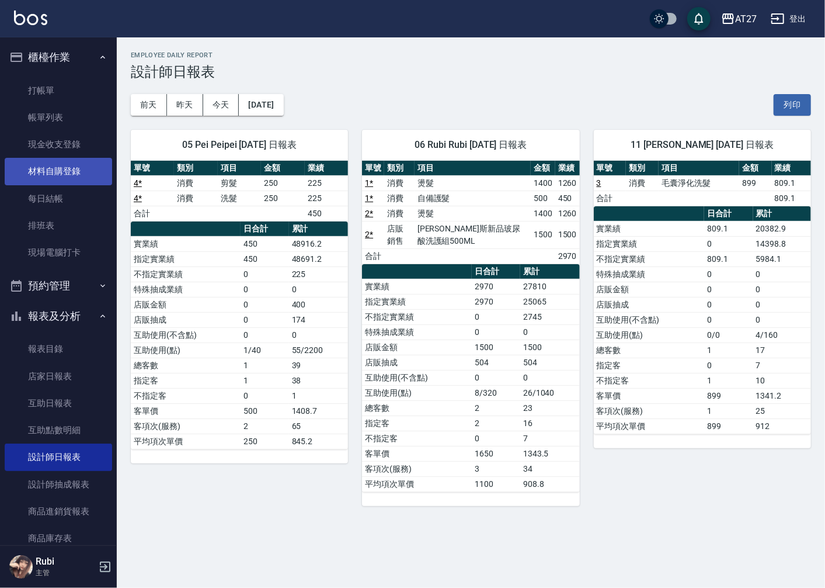
click at [61, 173] on link "材料自購登錄" at bounding box center [58, 171] width 107 height 27
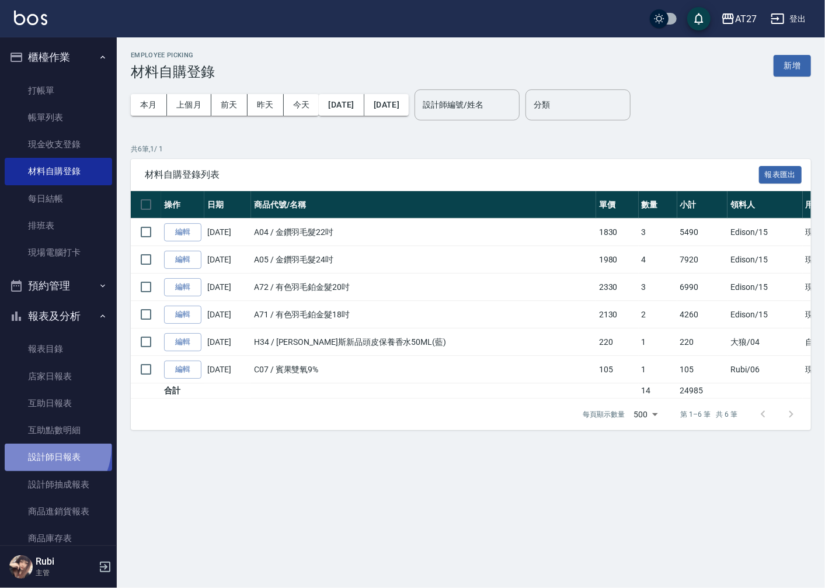
click at [44, 447] on link "設計師日報表" at bounding box center [58, 456] width 107 height 27
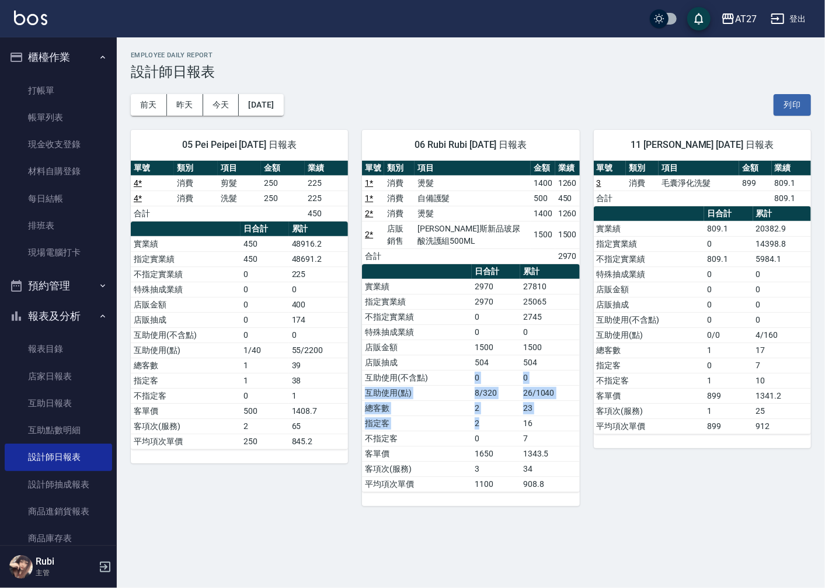
drag, startPoint x: 470, startPoint y: 412, endPoint x: 430, endPoint y: 358, distance: 67.3
click at [430, 358] on tbody "實業績 2970 27810 指定實業績 2970 25065 不指定實業績 0 2745 特殊抽成業績 0 0 店販金額 1500 1500 店販抽成 50…" at bounding box center [470, 385] width 217 height 213
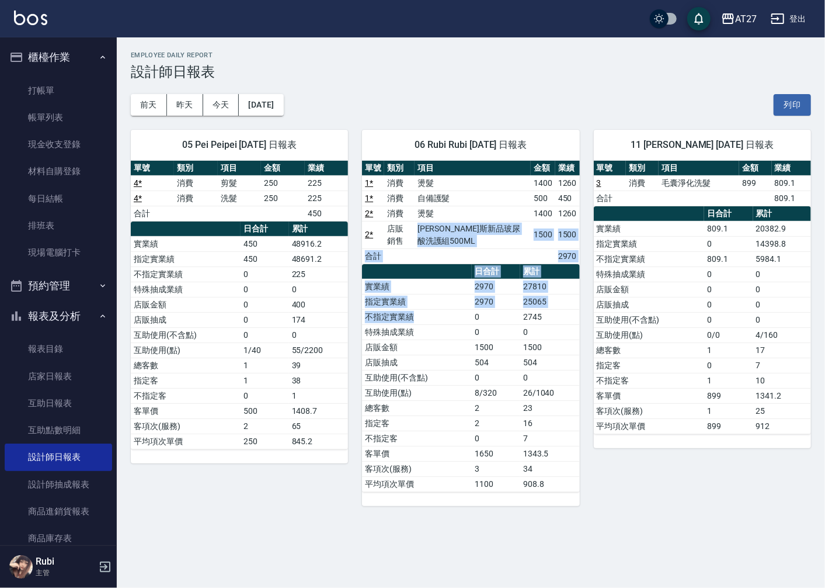
drag, startPoint x: 430, startPoint y: 358, endPoint x: 439, endPoint y: 329, distance: 29.9
click at [439, 329] on div "單號 類別 項目 金額 業績 1 * 消費 燙髮 1400 1260 1 * 消費 自備護髮 500 450 2 * 消費 燙髮 1400 1260 2 * …" at bounding box center [470, 326] width 217 height 331
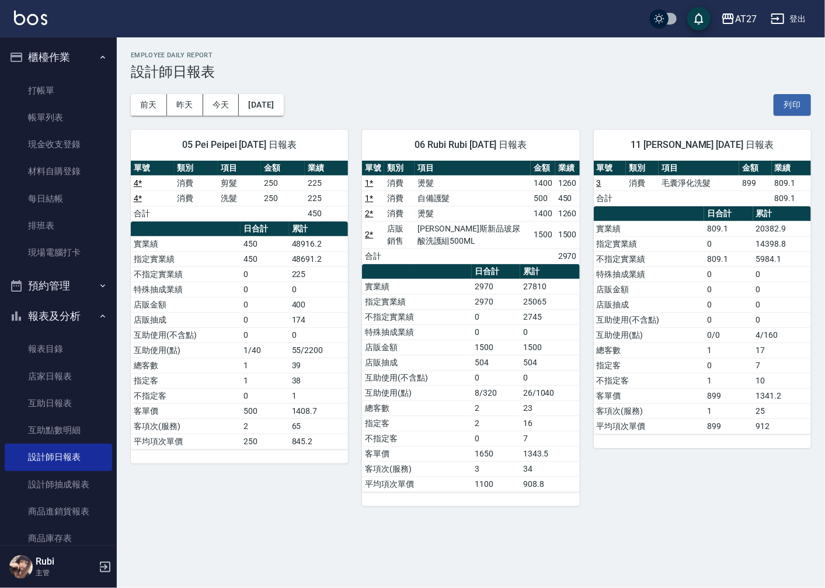
drag, startPoint x: 439, startPoint y: 329, endPoint x: 469, endPoint y: 395, distance: 72.7
click at [469, 395] on td "互助使用(點)" at bounding box center [417, 392] width 110 height 15
drag, startPoint x: 469, startPoint y: 395, endPoint x: 459, endPoint y: 382, distance: 17.1
click at [461, 386] on td "互助使用(點)" at bounding box center [417, 392] width 110 height 15
drag, startPoint x: 440, startPoint y: 357, endPoint x: 457, endPoint y: 414, distance: 59.1
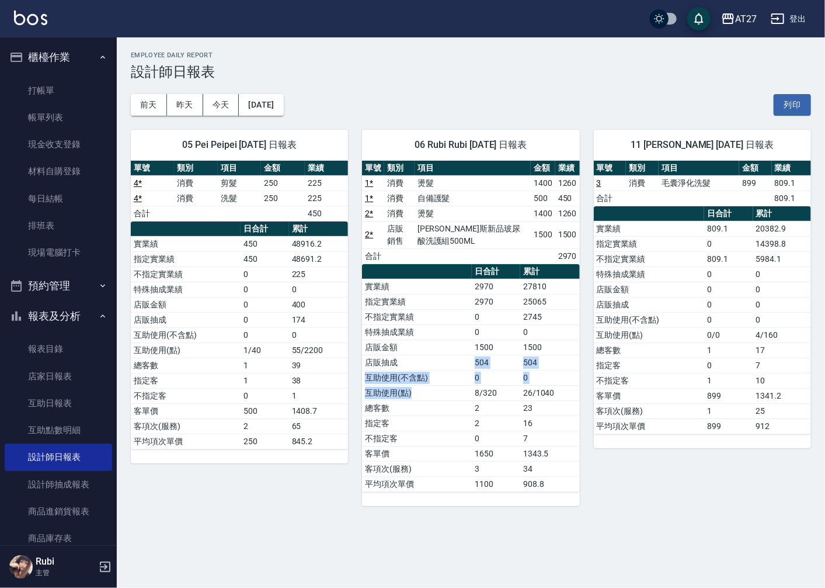
click at [457, 414] on tbody "實業績 2970 27810 指定實業績 2970 25065 不指定實業績 0 2745 特殊抽成業績 0 0 店販金額 1500 1500 店販抽成 50…" at bounding box center [470, 385] width 217 height 213
drag, startPoint x: 457, startPoint y: 414, endPoint x: 466, endPoint y: 439, distance: 27.0
click at [466, 439] on td "不指定客" at bounding box center [417, 438] width 110 height 15
drag, startPoint x: 466, startPoint y: 439, endPoint x: 459, endPoint y: 416, distance: 24.2
click at [464, 433] on td "不指定客" at bounding box center [417, 438] width 110 height 15
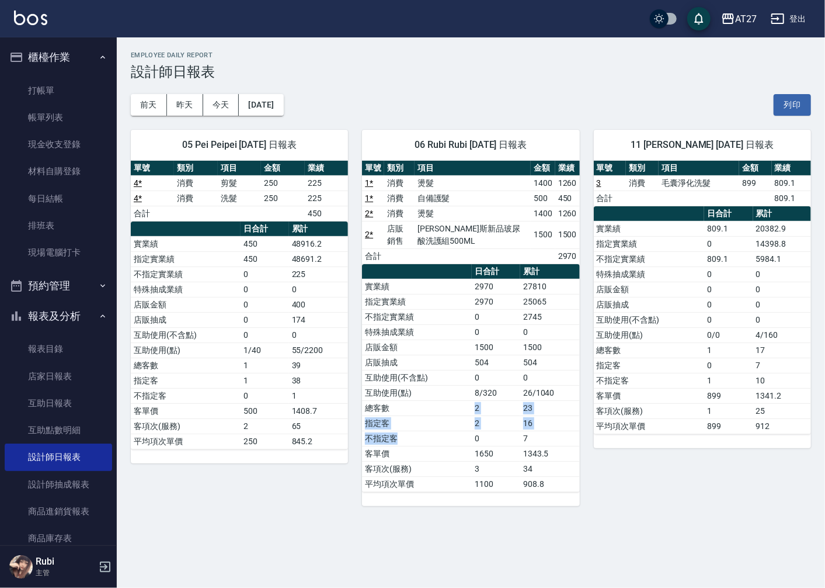
drag, startPoint x: 459, startPoint y: 414, endPoint x: 471, endPoint y: 435, distance: 25.1
click at [471, 435] on tbody "實業績 2970 27810 指定實業績 2970 25065 不指定實業績 0 2745 特殊抽成業績 0 0 店販金額 1500 1500 店販抽成 50…" at bounding box center [470, 385] width 217 height 213
click at [472, 438] on td "0" at bounding box center [496, 438] width 48 height 15
drag, startPoint x: 471, startPoint y: 438, endPoint x: 467, endPoint y: 421, distance: 17.4
click at [467, 421] on tbody "實業績 2970 27810 指定實業績 2970 25065 不指定實業績 0 2745 特殊抽成業績 0 0 店販金額 1500 1500 店販抽成 50…" at bounding box center [470, 385] width 217 height 213
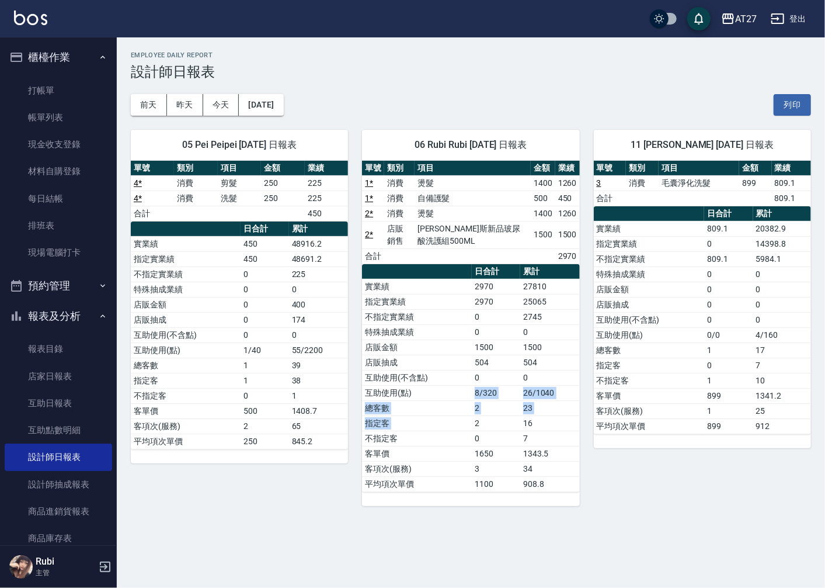
drag, startPoint x: 467, startPoint y: 421, endPoint x: 476, endPoint y: 434, distance: 15.6
click at [476, 434] on tbody "實業績 2970 27810 指定實業績 2970 25065 不指定實業績 0 2745 特殊抽成業績 0 0 店販金額 1500 1500 店販抽成 50…" at bounding box center [470, 385] width 217 height 213
drag, startPoint x: 476, startPoint y: 434, endPoint x: 479, endPoint y: 445, distance: 10.9
click at [479, 445] on td "0" at bounding box center [496, 438] width 48 height 15
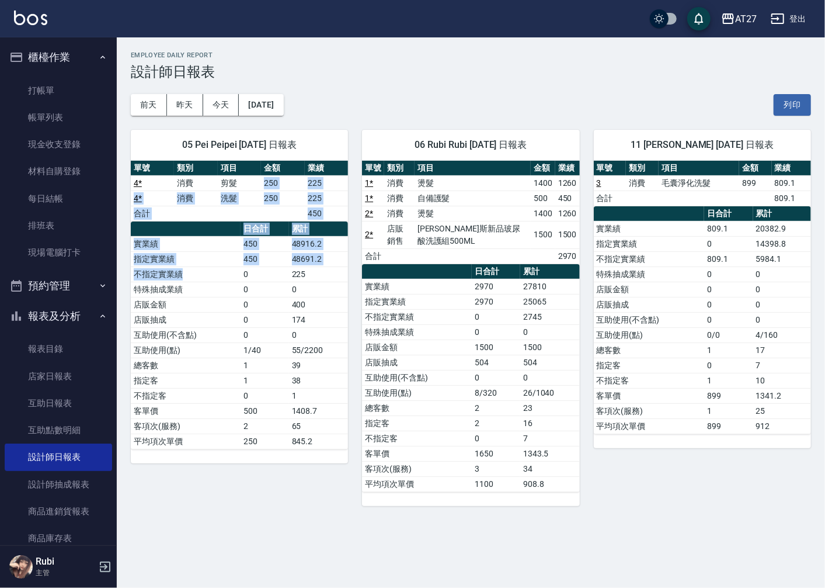
drag, startPoint x: 246, startPoint y: 194, endPoint x: 240, endPoint y: 283, distance: 89.0
click at [240, 283] on div "單號 類別 項目 金額 業績 4 * 消費 剪髮 250 225 4 * 消費 洗髮 250 225 合計 450 日合計 累計 實業績 450 48916.…" at bounding box center [239, 305] width 217 height 289
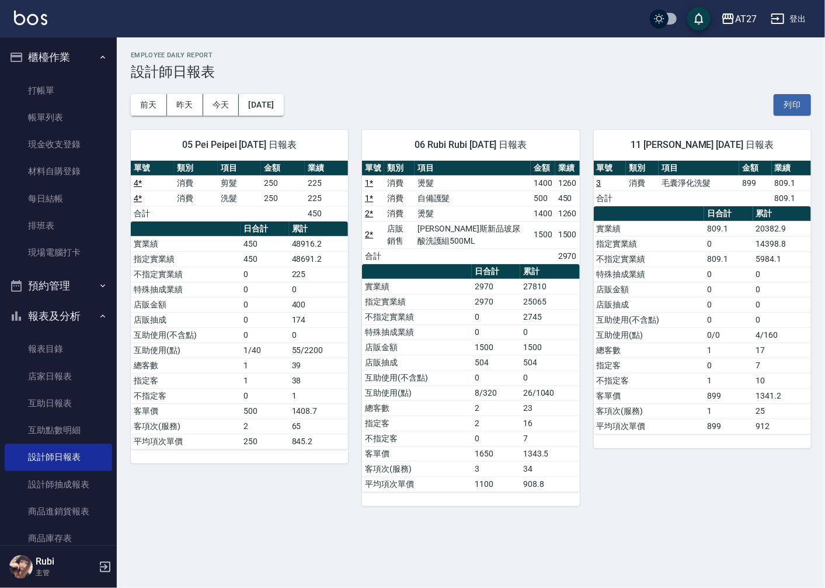
drag, startPoint x: 240, startPoint y: 283, endPoint x: 235, endPoint y: 301, distance: 18.7
click at [235, 301] on tbody "實業績 450 48916.2 指定實業績 450 48691.2 不指定實業績 0 225 特殊抽成業績 0 0 店販金額 0 400 店販抽成 0 174…" at bounding box center [239, 342] width 217 height 213
drag, startPoint x: 235, startPoint y: 301, endPoint x: 214, endPoint y: 261, distance: 44.7
click at [214, 261] on tbody "實業績 450 48916.2 指定實業績 450 48691.2 不指定實業績 0 225 特殊抽成業績 0 0 店販金額 0 400 店販抽成 0 174…" at bounding box center [239, 342] width 217 height 213
drag, startPoint x: 214, startPoint y: 261, endPoint x: 221, endPoint y: 285, distance: 24.8
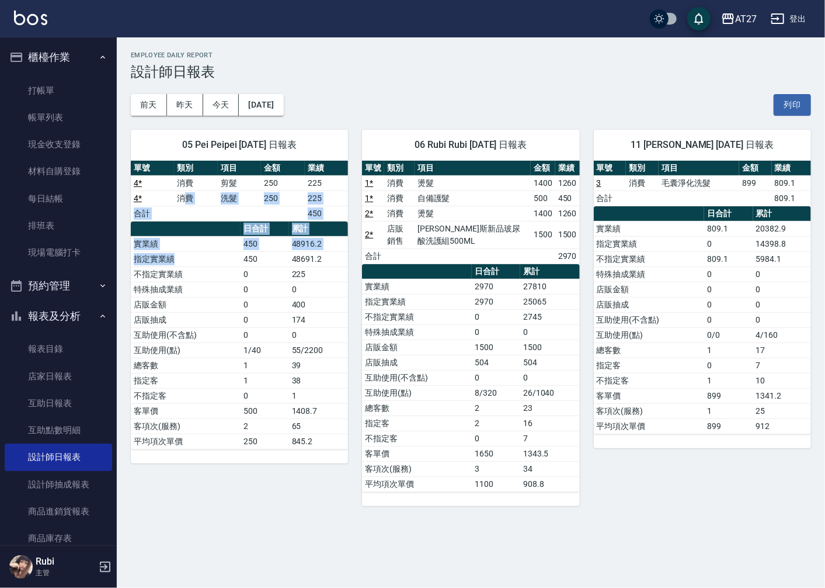
click at [221, 285] on div "單號 類別 項目 金額 業績 4 * 消費 剪髮 250 225 4 * 消費 洗髮 250 225 合計 450 日合計 累計 實業績 450 48916.…" at bounding box center [239, 305] width 217 height 289
drag, startPoint x: 221, startPoint y: 285, endPoint x: 224, endPoint y: 299, distance: 14.5
click at [224, 299] on td "店販金額" at bounding box center [186, 304] width 110 height 15
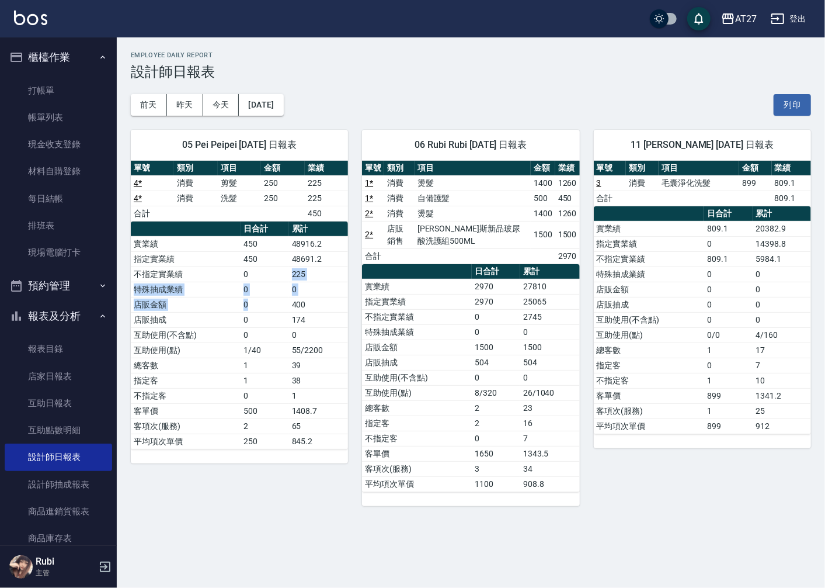
drag, startPoint x: 255, startPoint y: 268, endPoint x: 269, endPoint y: 336, distance: 70.3
click at [269, 336] on tbody "實業績 450 48916.2 指定實業績 450 48691.2 不指定實業績 0 225 特殊抽成業績 0 0 店販金額 0 400 店販抽成 0 174…" at bounding box center [239, 342] width 217 height 213
drag, startPoint x: 269, startPoint y: 336, endPoint x: 276, endPoint y: 394, distance: 57.7
click at [276, 394] on td "0" at bounding box center [265, 395] width 48 height 15
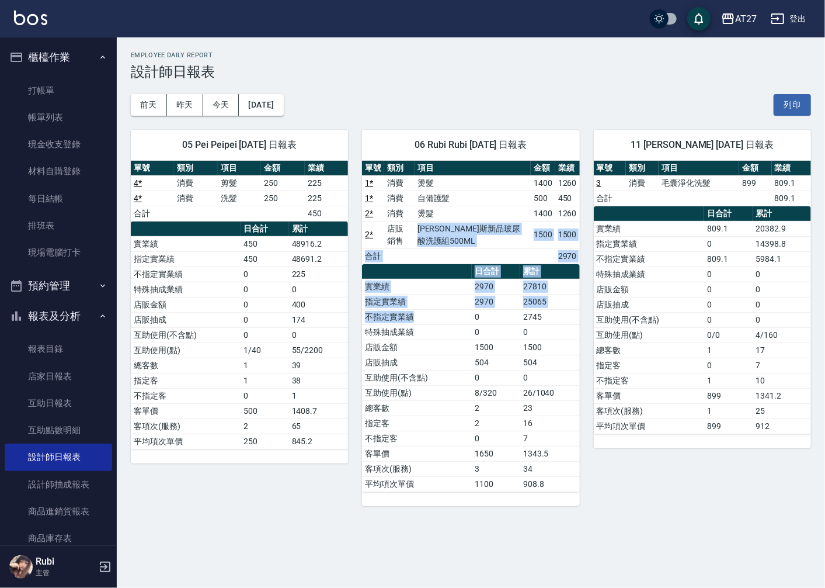
drag, startPoint x: 410, startPoint y: 235, endPoint x: 450, endPoint y: 316, distance: 90.9
click at [450, 316] on div "單號 類別 項目 金額 業績 1 * 消費 燙髮 1400 1260 1 * 消費 自備護髮 500 450 2 * 消費 燙髮 1400 1260 2 * …" at bounding box center [470, 326] width 217 height 331
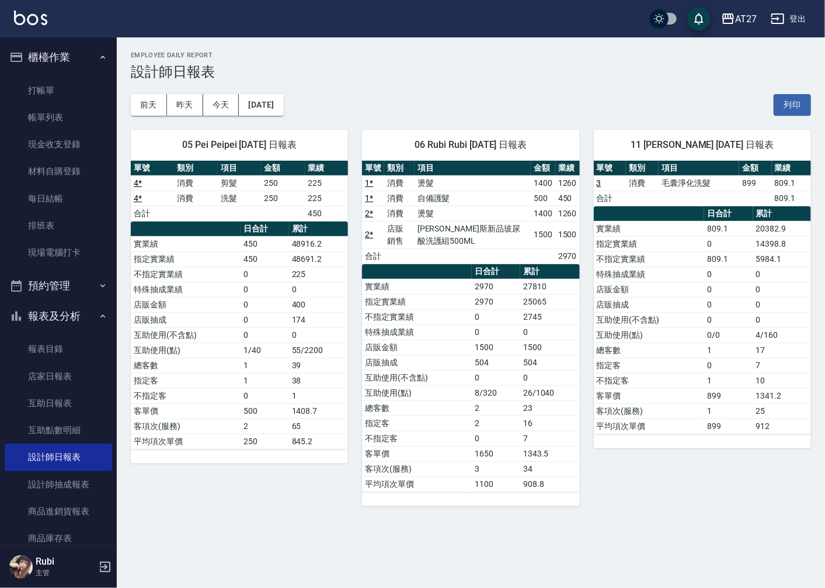
drag, startPoint x: 450, startPoint y: 316, endPoint x: 477, endPoint y: 367, distance: 57.2
click at [483, 371] on td "0" at bounding box center [496, 377] width 48 height 15
drag, startPoint x: 433, startPoint y: 346, endPoint x: 423, endPoint y: 333, distance: 16.7
click at [423, 333] on tbody "實業績 2970 27810 指定實業績 2970 25065 不指定實業績 0 2745 特殊抽成業績 0 0 店販金額 1500 1500 店販抽成 50…" at bounding box center [470, 385] width 217 height 213
drag, startPoint x: 423, startPoint y: 333, endPoint x: 431, endPoint y: 334, distance: 7.6
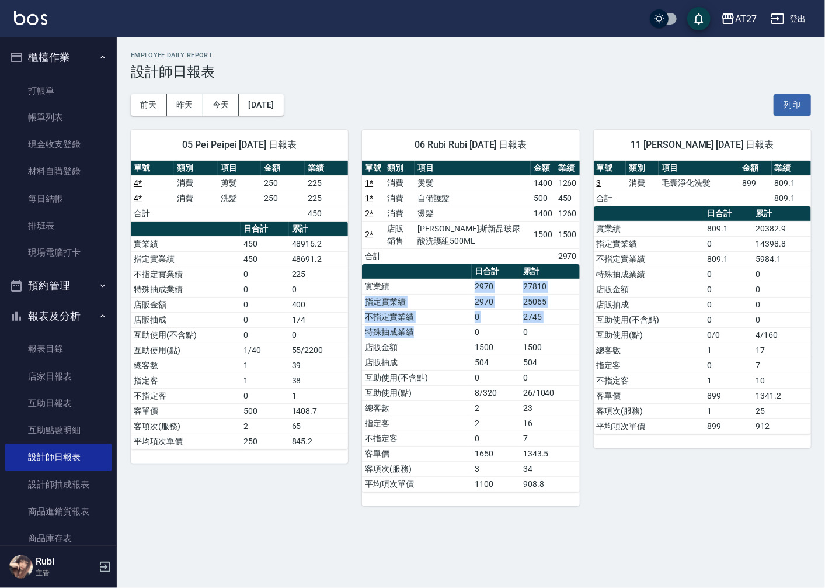
click at [431, 334] on tbody "實業績 2970 27810 指定實業績 2970 25065 不指定實業績 0 2745 特殊抽成業績 0 0 店販金額 1500 1500 店販抽成 50…" at bounding box center [470, 385] width 217 height 213
drag, startPoint x: 431, startPoint y: 334, endPoint x: 440, endPoint y: 349, distance: 18.1
click at [440, 349] on td "店販金額" at bounding box center [417, 346] width 110 height 15
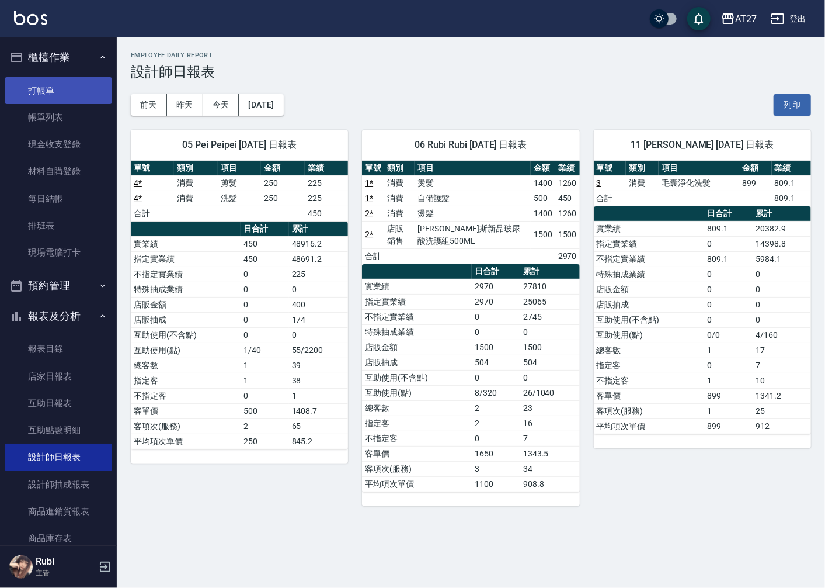
click at [72, 86] on link "打帳單" at bounding box center [58, 90] width 107 height 27
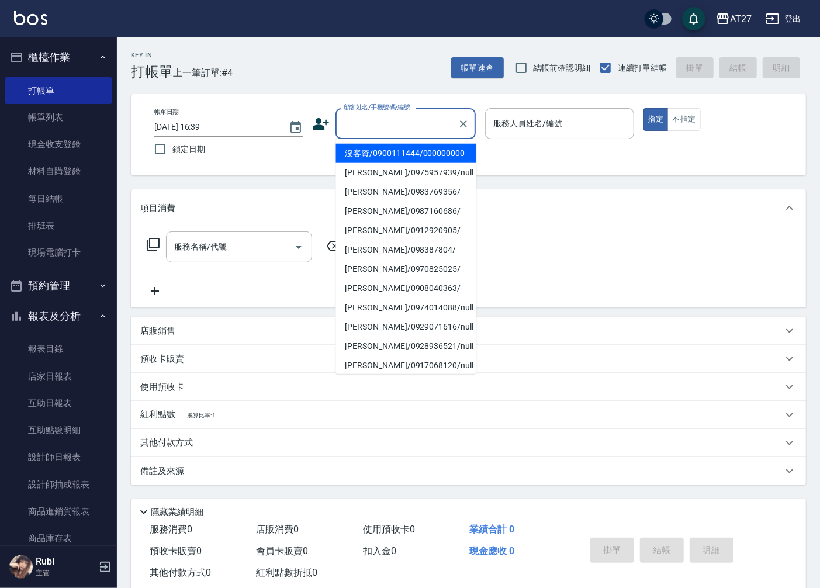
drag, startPoint x: 365, startPoint y: 127, endPoint x: 366, endPoint y: 137, distance: 10.1
click at [365, 127] on input "顧客姓名/手機號碼/編號" at bounding box center [397, 123] width 112 height 20
click at [355, 158] on li "沒客資/0900111444/000000000" at bounding box center [405, 153] width 140 height 19
type input "沒客資/0900111444/000000000"
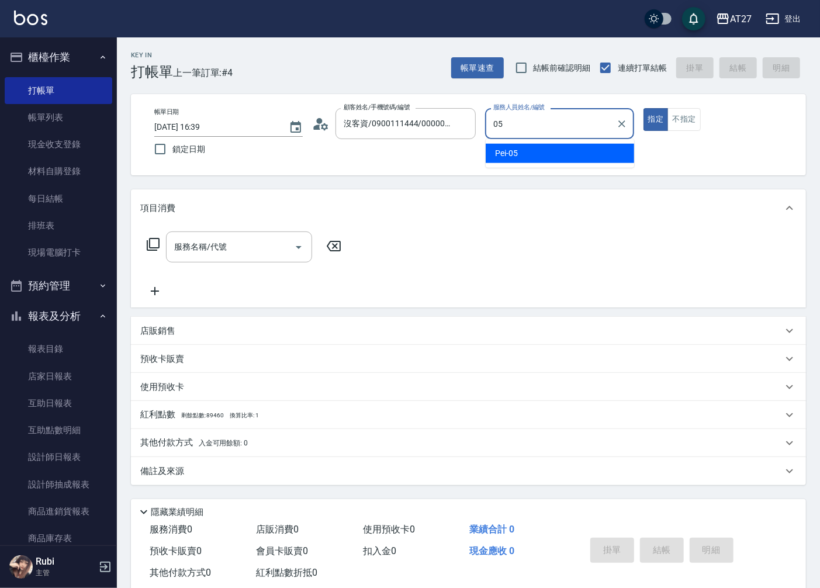
type input "Pei-05"
type button "true"
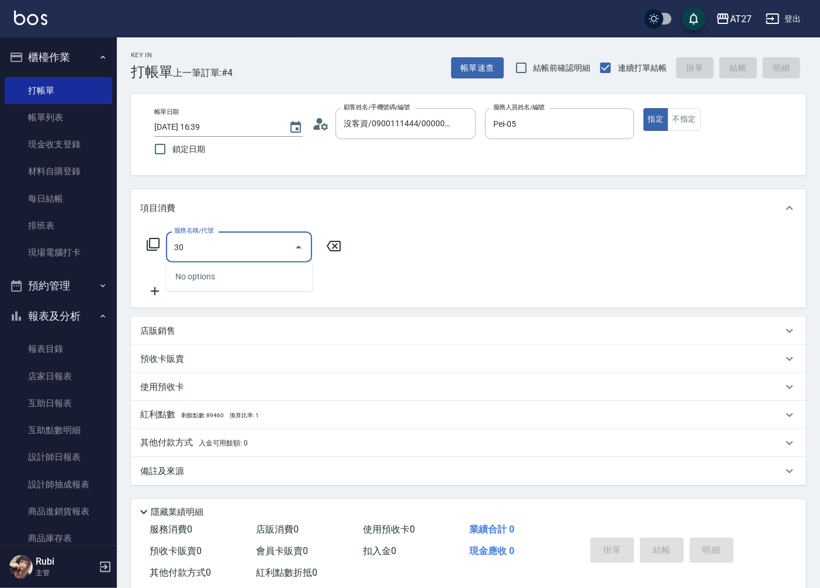
type input "301"
type input "150"
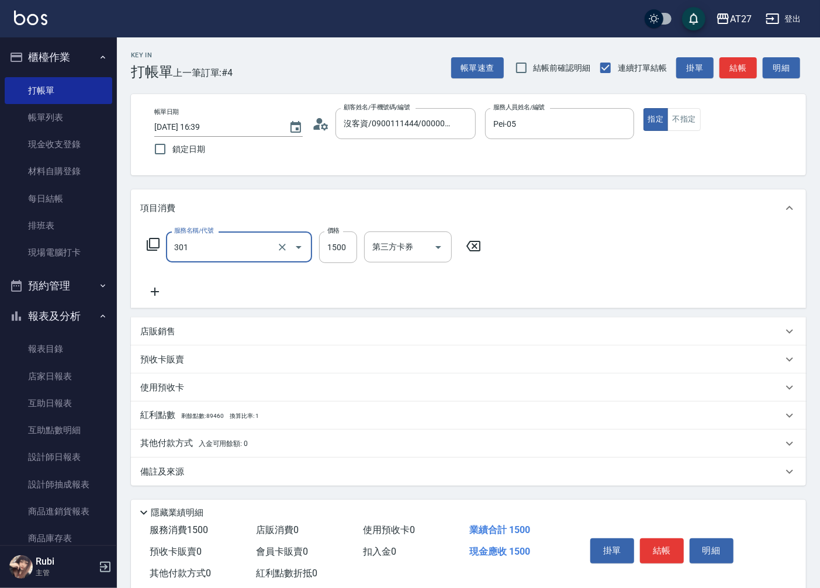
type input "燙髮(301)"
type input "0"
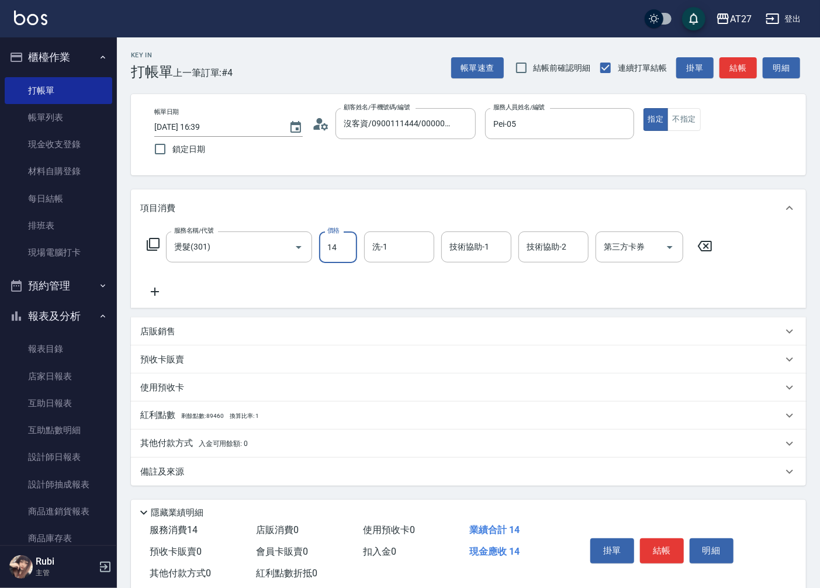
type input "140"
type input "1400"
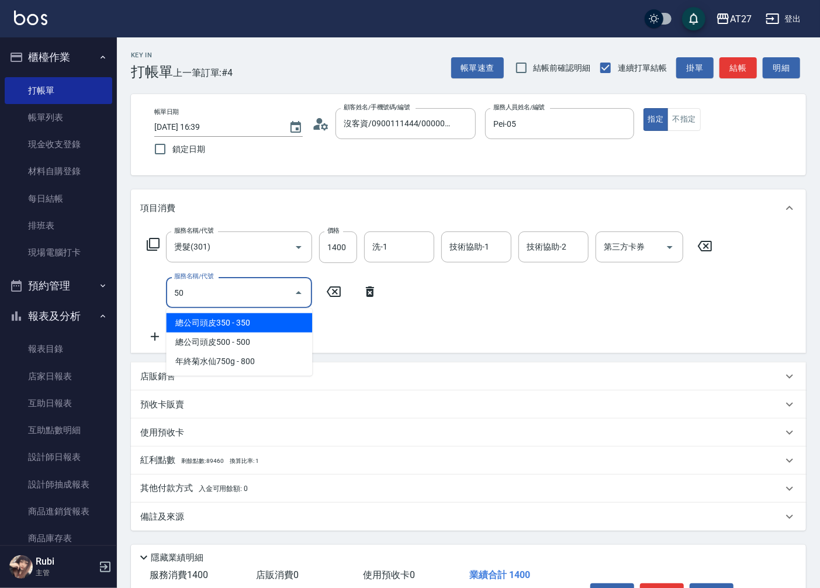
type input "501"
type input "240"
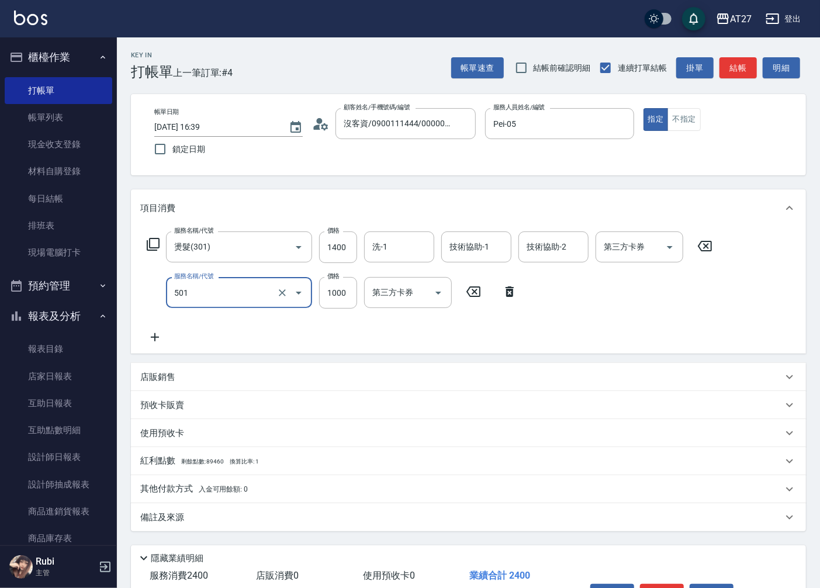
type input "染髮(501)"
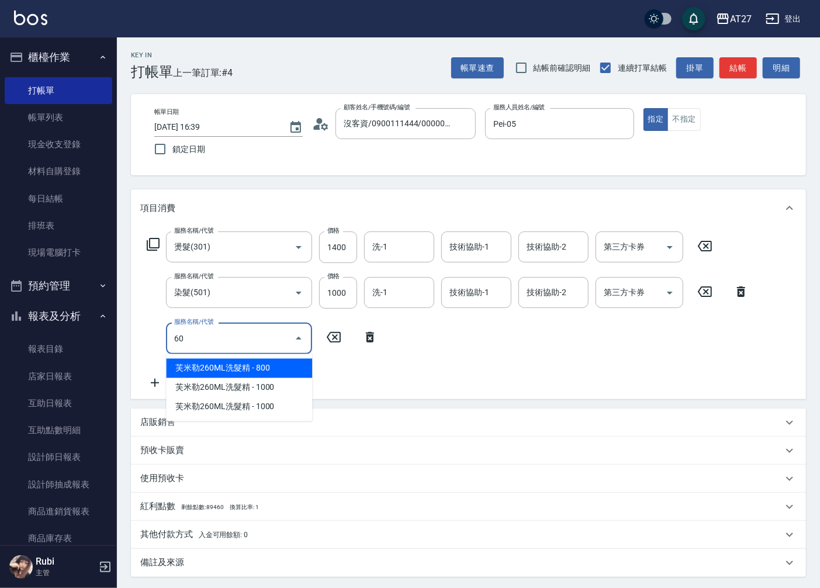
type input "608"
type input "310"
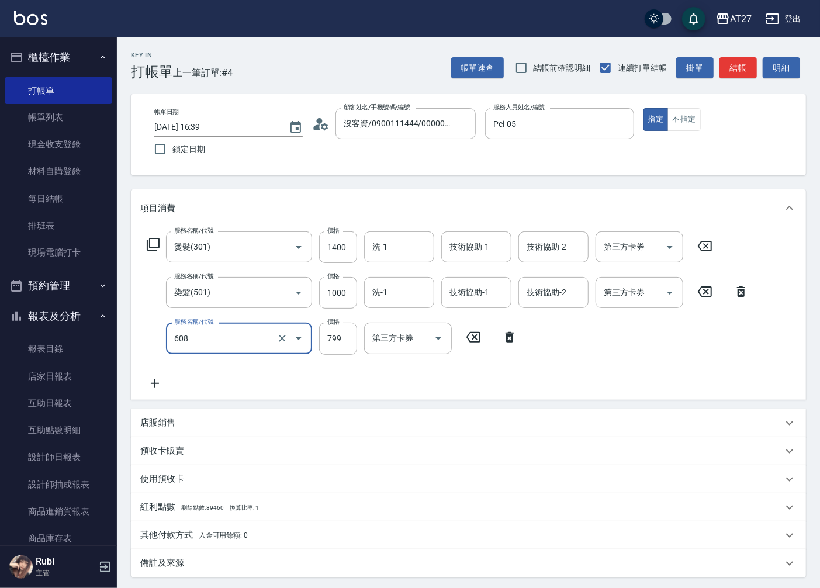
type input "自購二段(608)"
type input "1"
type input "240"
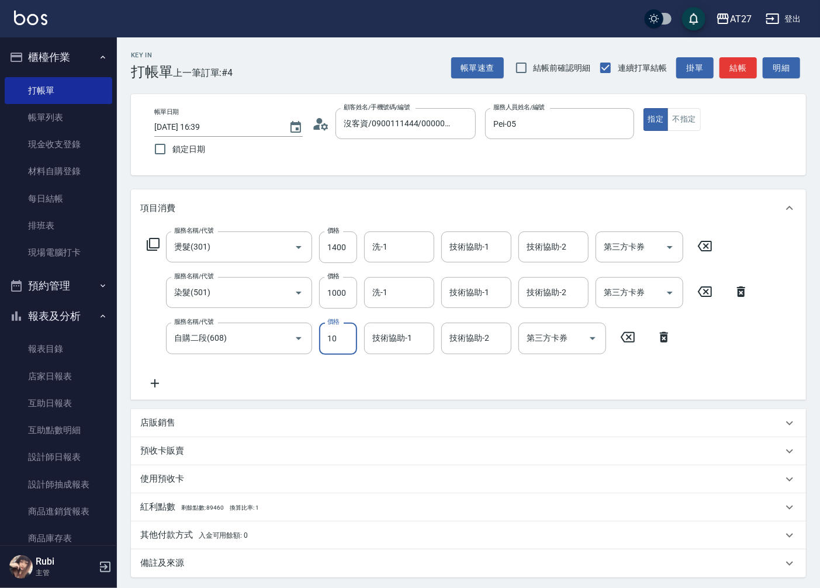
type input "100"
type input "250"
type input "1000"
type input "340"
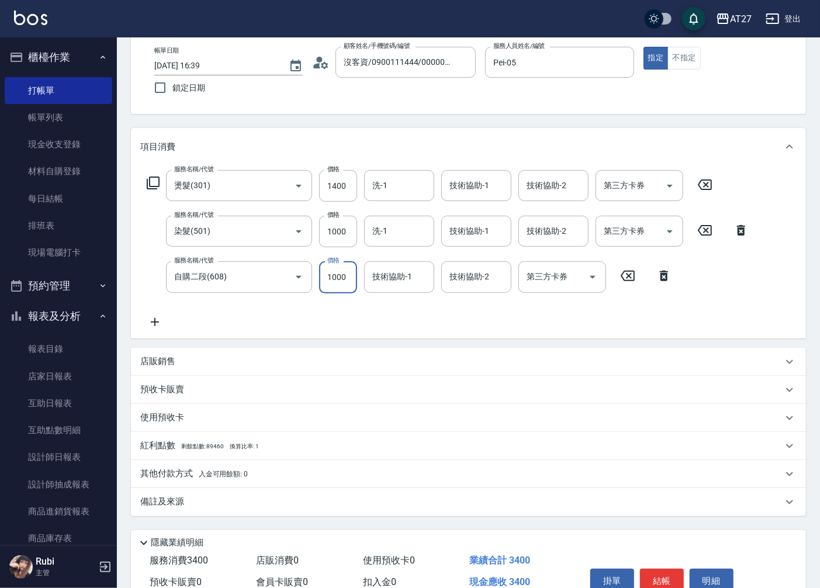
scroll to position [119, 0]
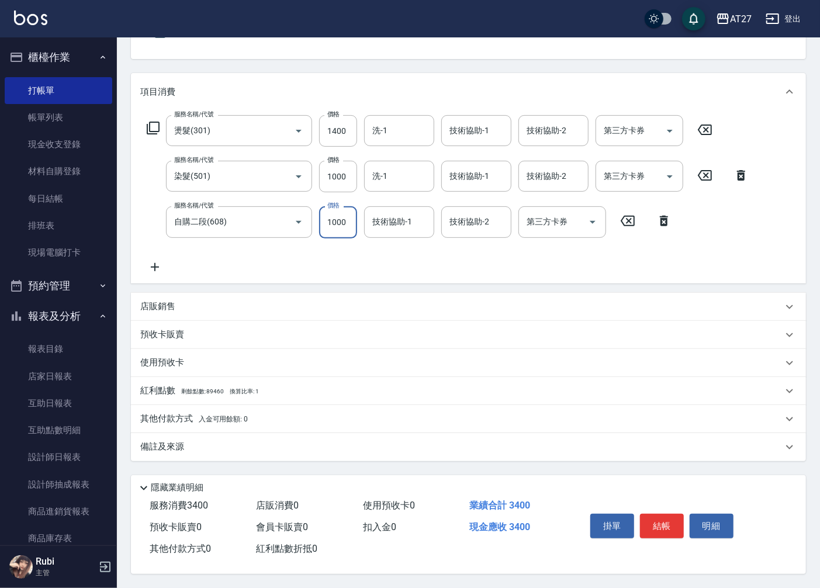
type input "1000"
click at [179, 419] on p "其他付款方式 入金可用餘額: 0" at bounding box center [193, 418] width 107 height 13
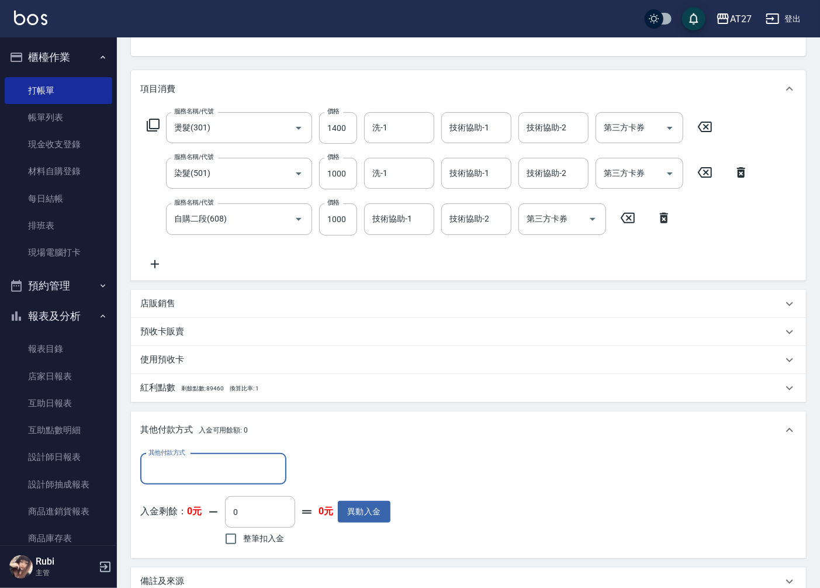
scroll to position [0, 0]
click at [180, 465] on input "其他付款方式" at bounding box center [213, 469] width 136 height 20
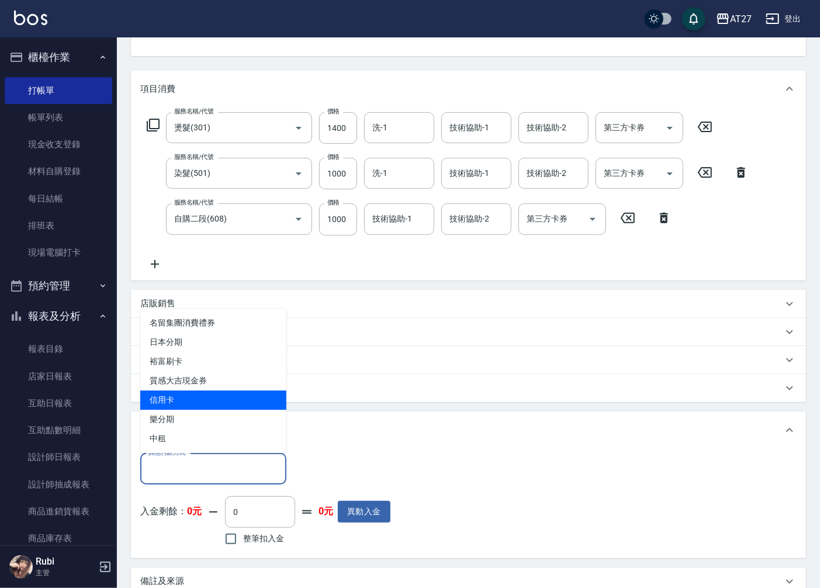
click at [187, 401] on span "信用卡" at bounding box center [213, 399] width 146 height 19
type input "信用卡"
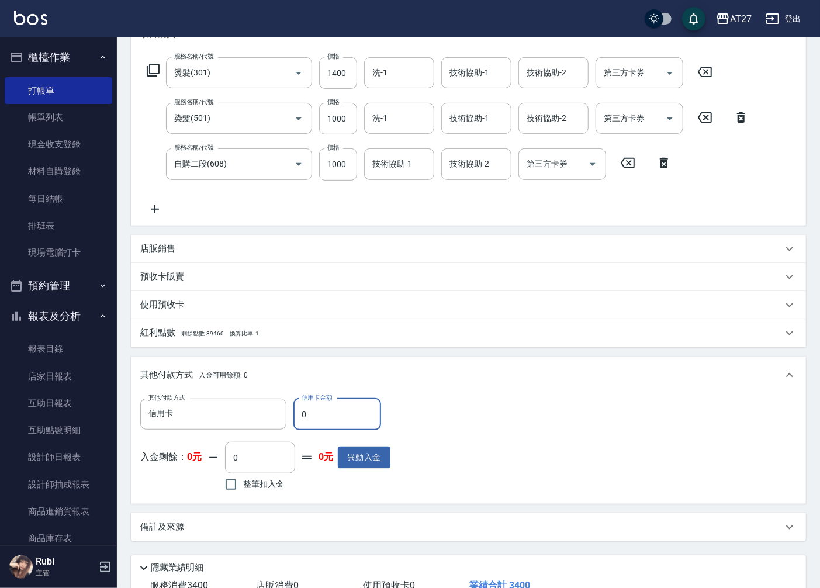
scroll to position [249, 0]
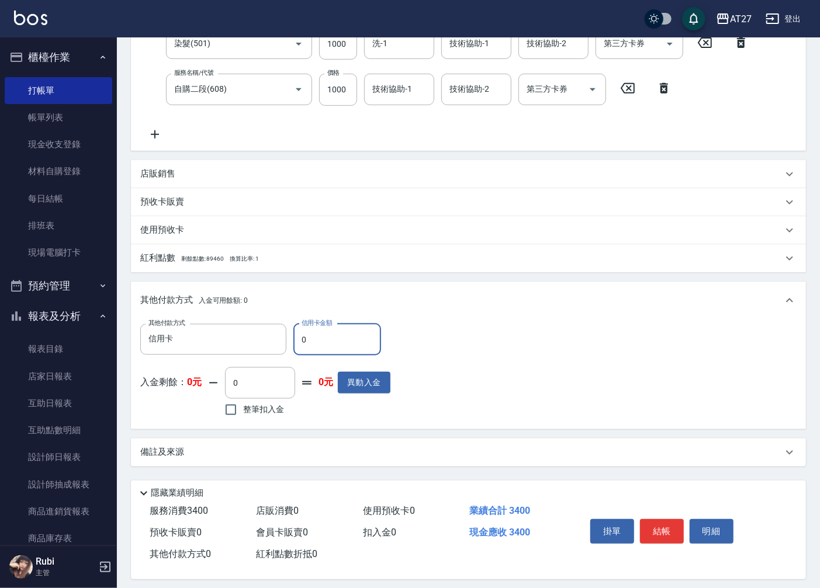
drag, startPoint x: 305, startPoint y: 341, endPoint x: 296, endPoint y: 340, distance: 8.8
click at [296, 340] on input "0" at bounding box center [337, 340] width 88 height 32
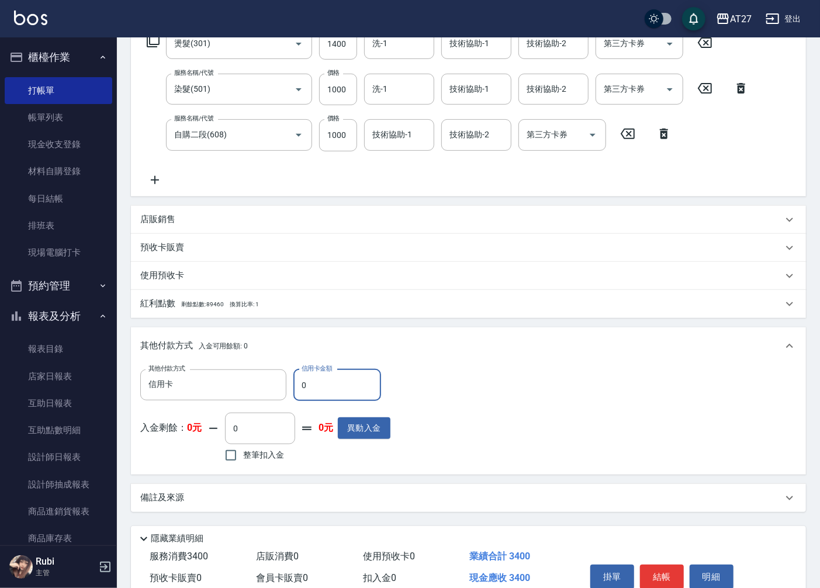
scroll to position [184, 0]
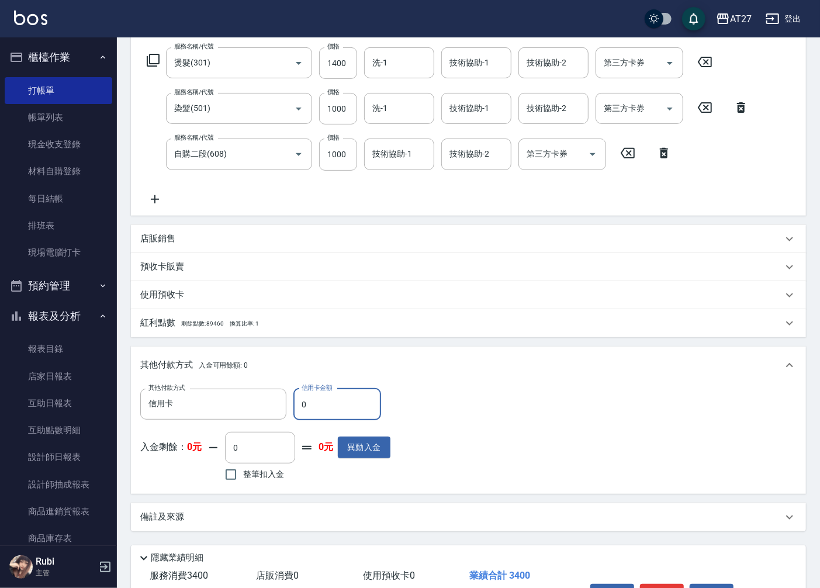
type input "3"
type input "330"
type input "332"
type input "300"
type input "3327"
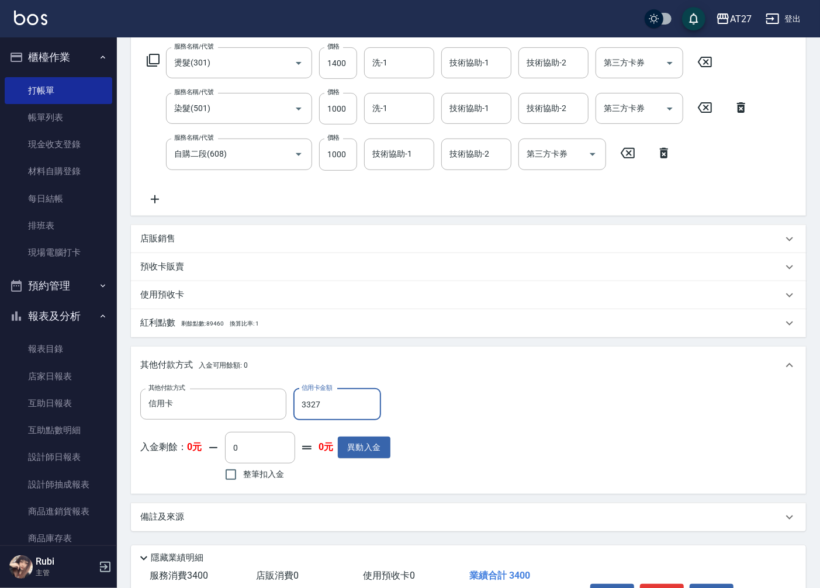
type input "0"
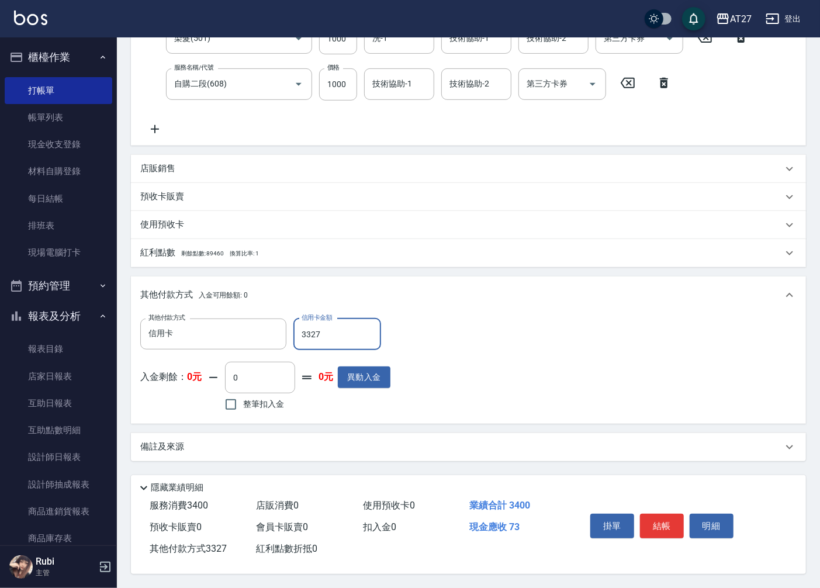
scroll to position [258, 0]
type input "332"
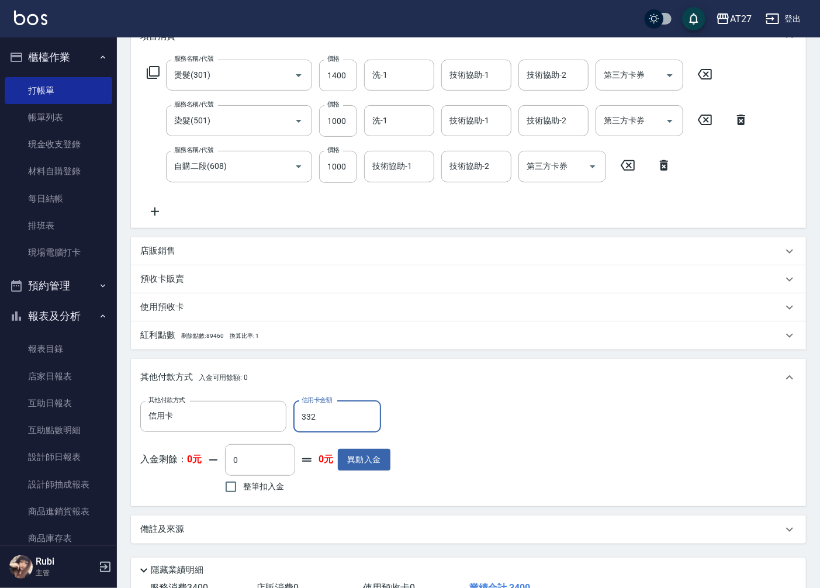
scroll to position [195, 0]
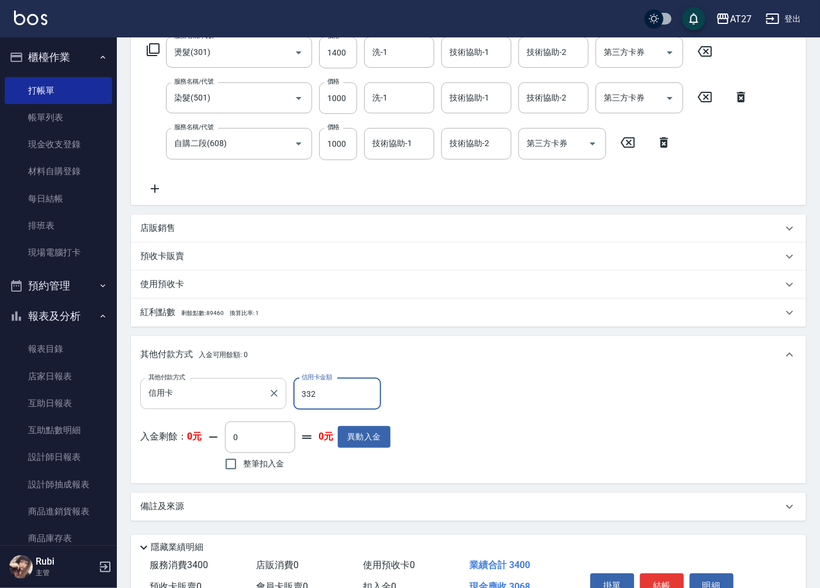
drag, startPoint x: 314, startPoint y: 392, endPoint x: 284, endPoint y: 398, distance: 31.0
click at [284, 398] on div "其他付款方式 信用卡 其他付款方式 信用卡金額 332 信用卡金額" at bounding box center [265, 394] width 250 height 32
click at [331, 394] on input "332" at bounding box center [337, 394] width 88 height 32
click at [272, 394] on icon "Clear" at bounding box center [273, 393] width 7 height 7
type input "340"
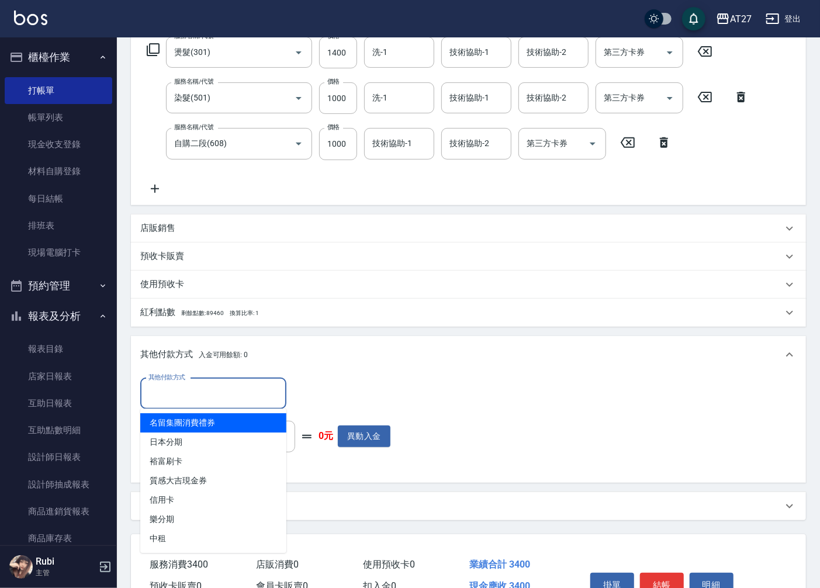
click at [233, 394] on input "其他付款方式" at bounding box center [213, 393] width 136 height 20
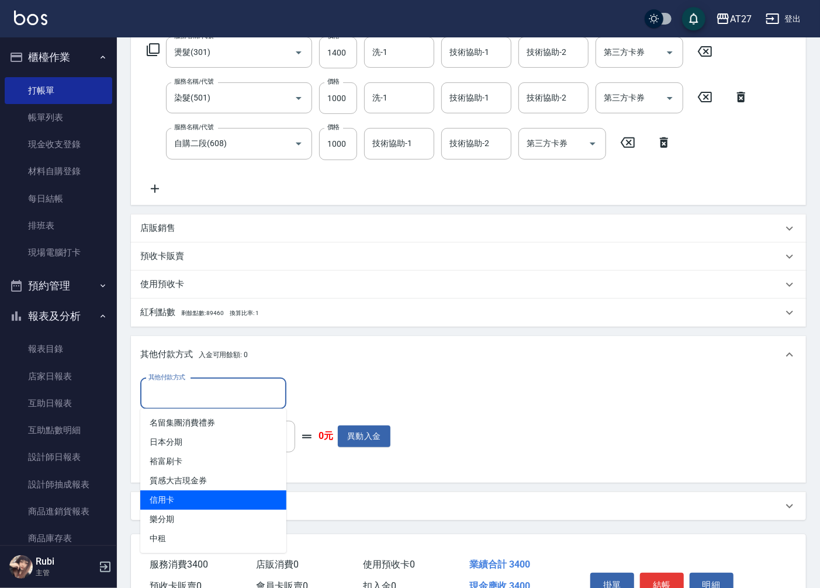
click at [194, 503] on span "信用卡" at bounding box center [213, 499] width 146 height 19
type input "信用卡"
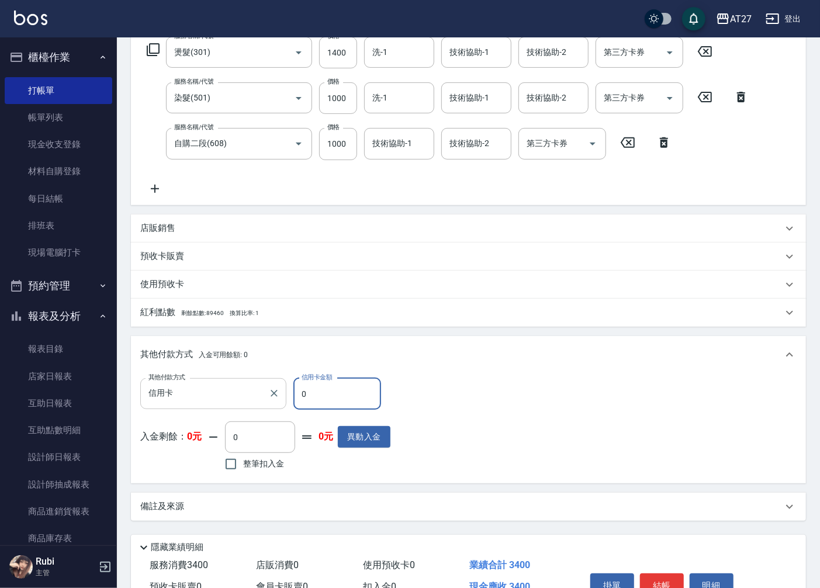
drag, startPoint x: 306, startPoint y: 396, endPoint x: 283, endPoint y: 381, distance: 27.9
click at [286, 394] on div "其他付款方式 信用卡 其他付款方式 信用卡金額 0 信用卡金額" at bounding box center [265, 394] width 250 height 32
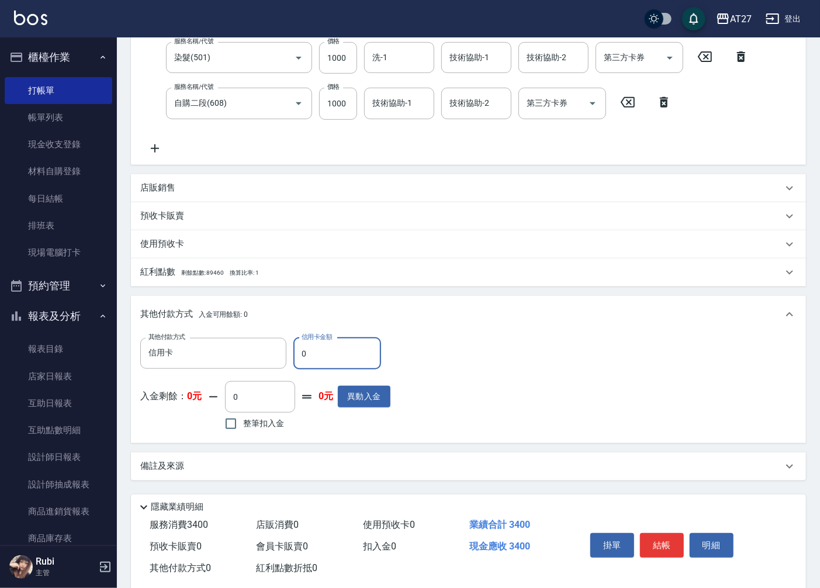
scroll to position [258, 0]
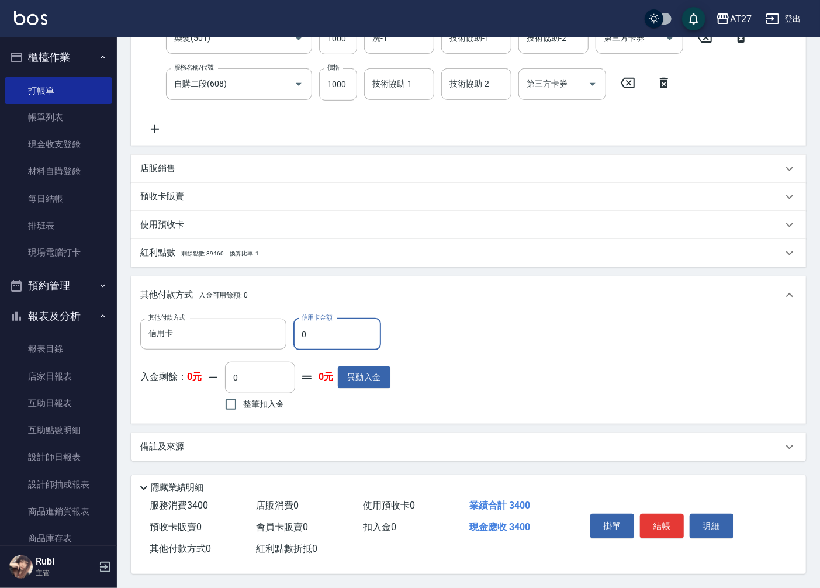
drag, startPoint x: 301, startPoint y: 331, endPoint x: 308, endPoint y: 331, distance: 7.0
click at [312, 332] on input "0" at bounding box center [337, 334] width 88 height 32
type input "3"
type input "330"
type input "332"
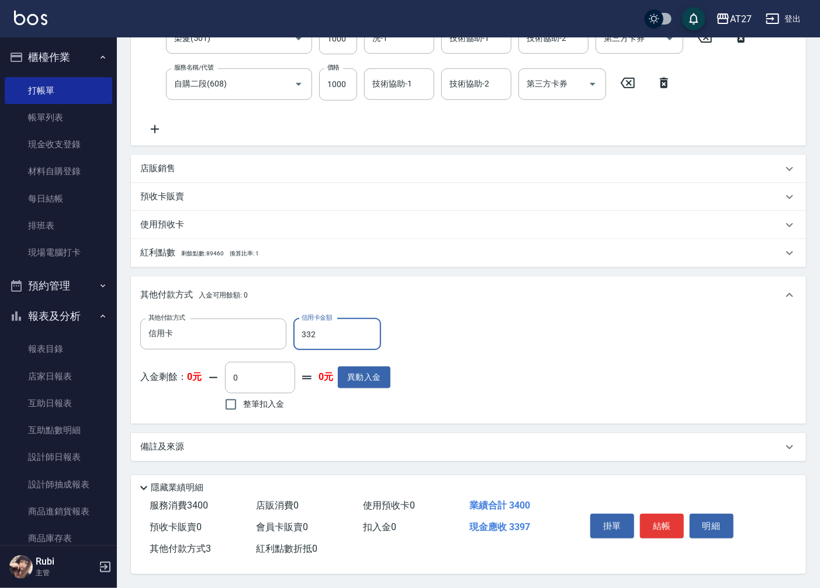
type input "300"
type input "3329"
type input "0"
type input "3329"
click at [658, 524] on button "結帳" at bounding box center [662, 525] width 44 height 25
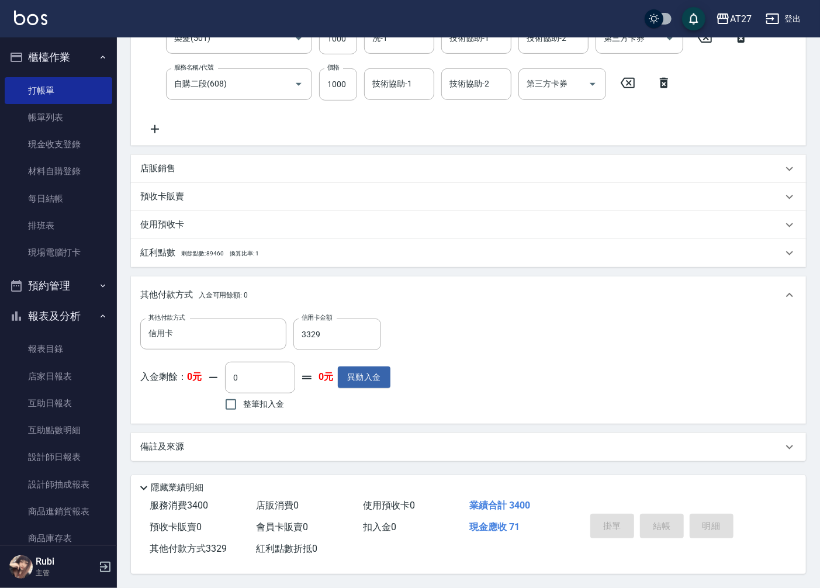
type input "[DATE] 16:41"
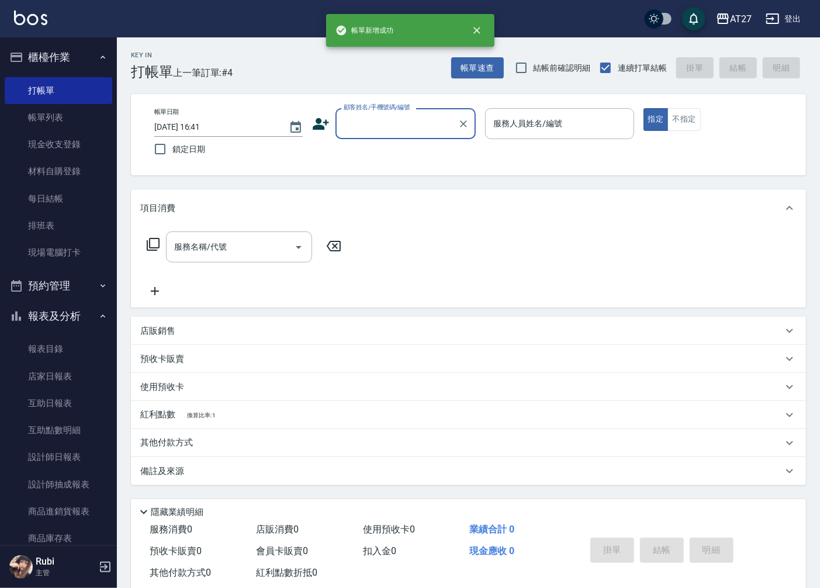
scroll to position [0, 0]
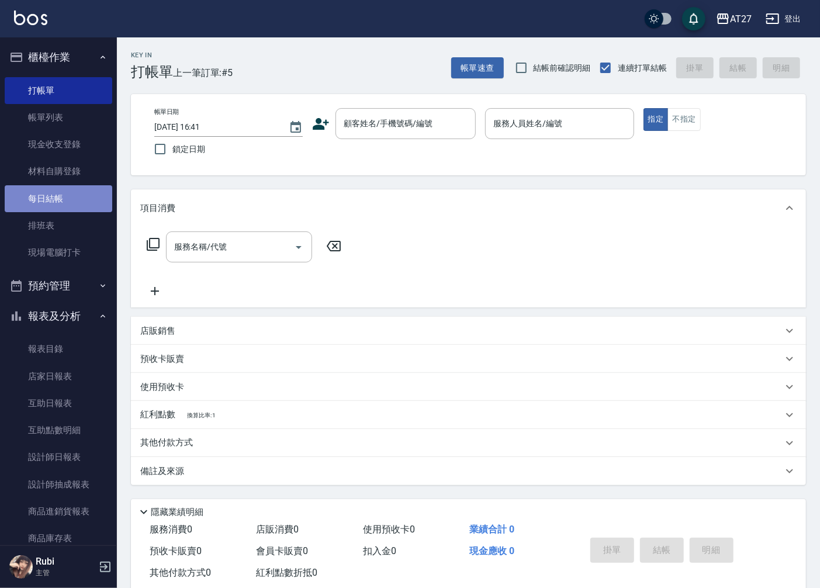
click at [66, 196] on link "每日結帳" at bounding box center [58, 198] width 107 height 27
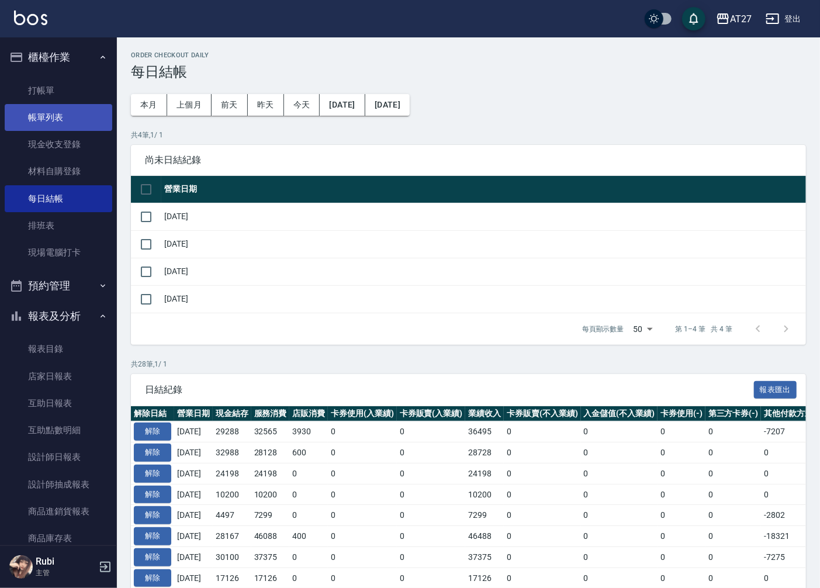
click at [60, 118] on link "帳單列表" at bounding box center [58, 117] width 107 height 27
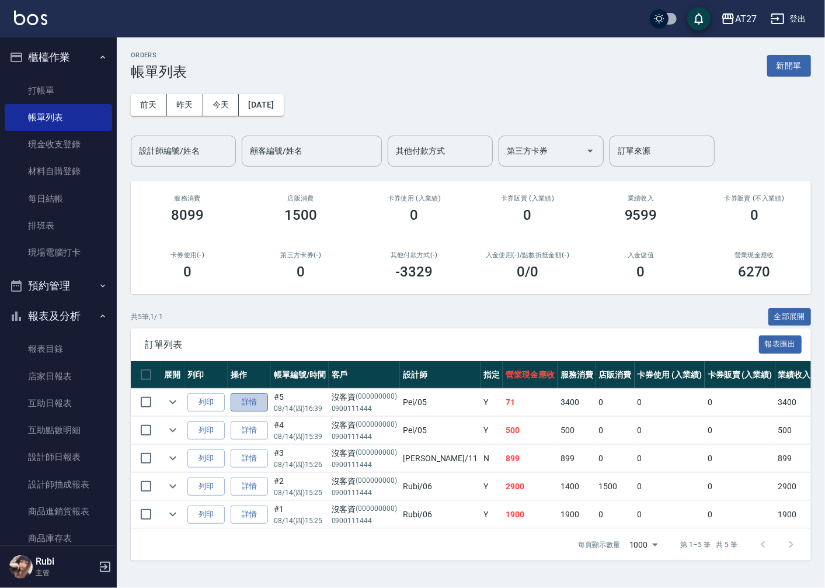
click at [238, 405] on link "詳情" at bounding box center [249, 402] width 37 height 18
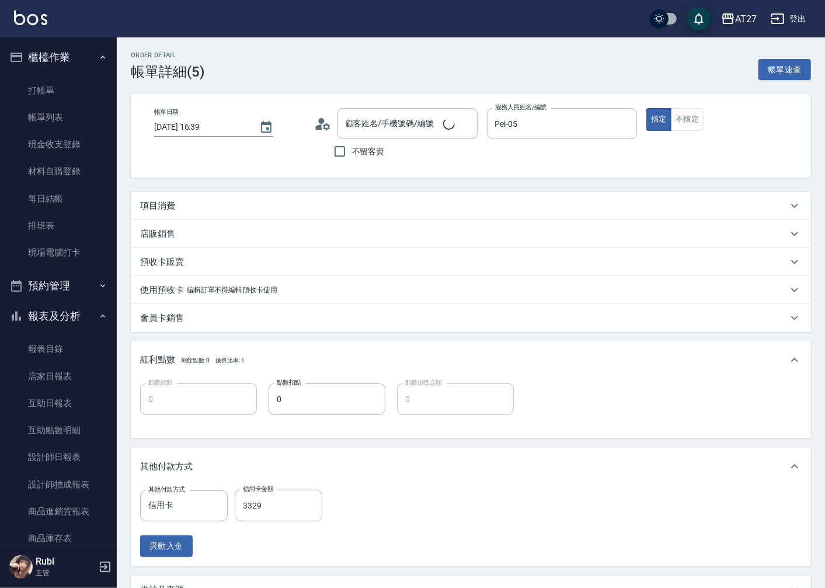
type input "[DATE] 16:39"
type input "Pei-05"
type input "0"
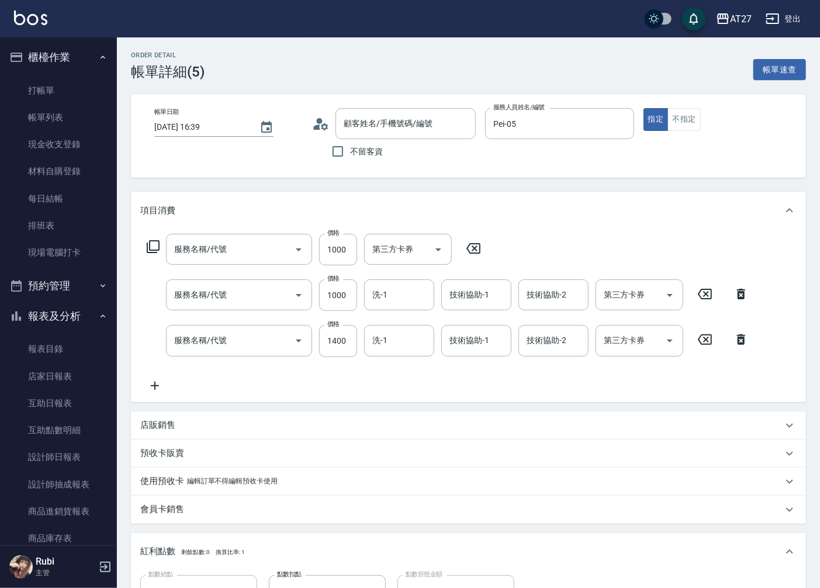
type input "沒客資/0900111444/000000000"
type input "自購二段(608)"
type input "染髮(501)"
type input "燙髮(301)"
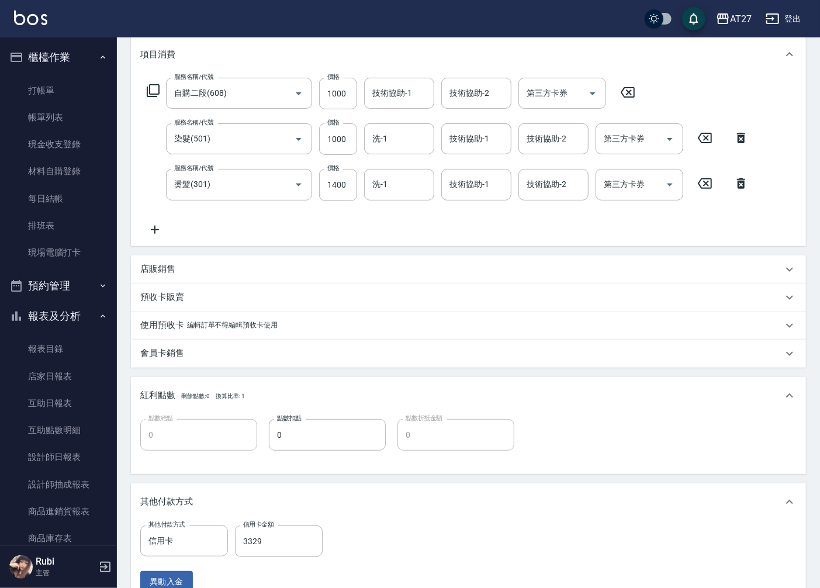
scroll to position [195, 0]
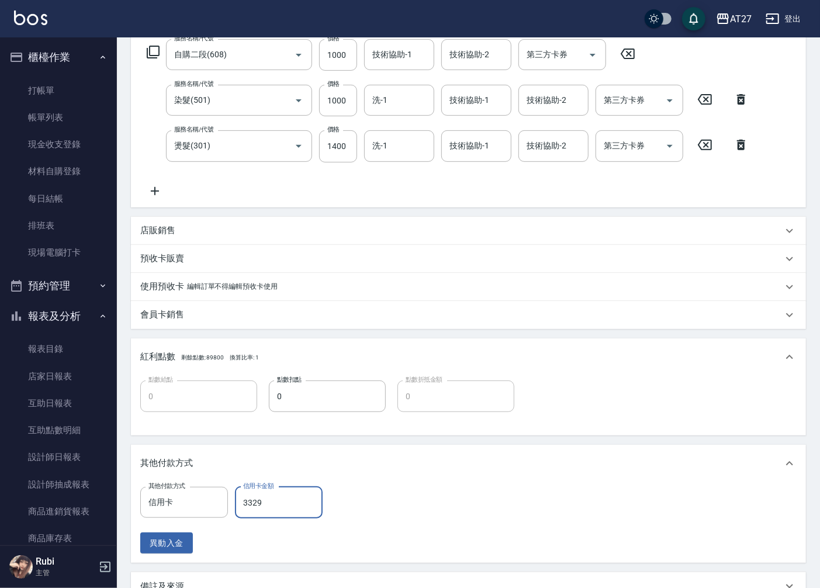
click at [254, 505] on input "3329" at bounding box center [279, 503] width 88 height 32
type input "3"
type input "330"
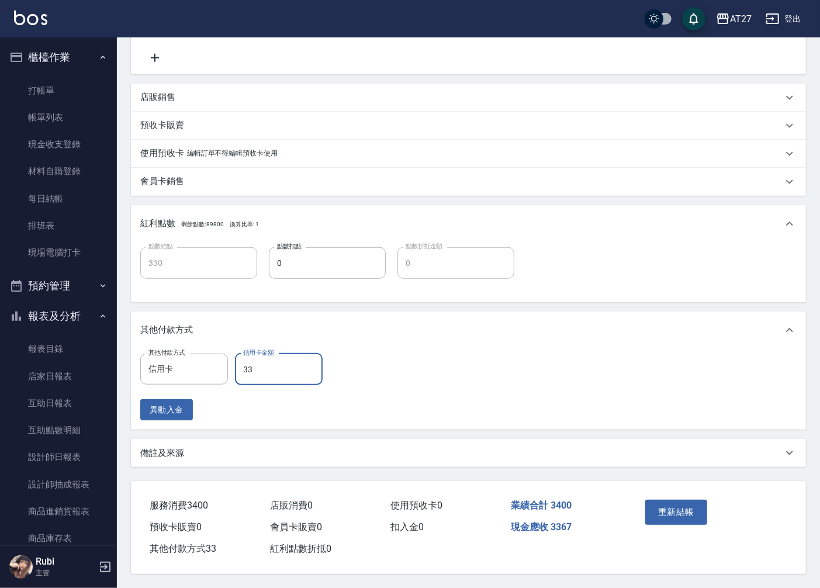
scroll to position [331, 0]
type input "331"
type input "300"
type input "3317"
type input "0"
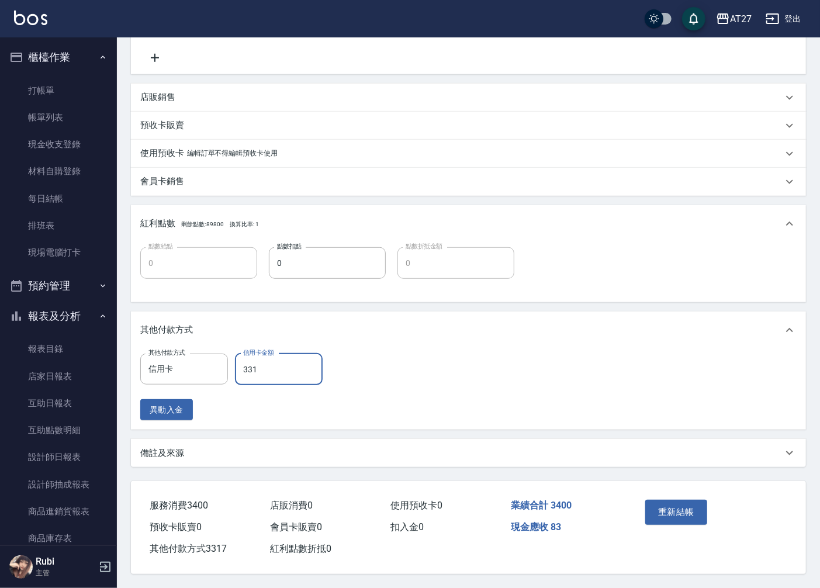
type input "33"
type input "330"
type input "332"
type input "300"
type input "3329"
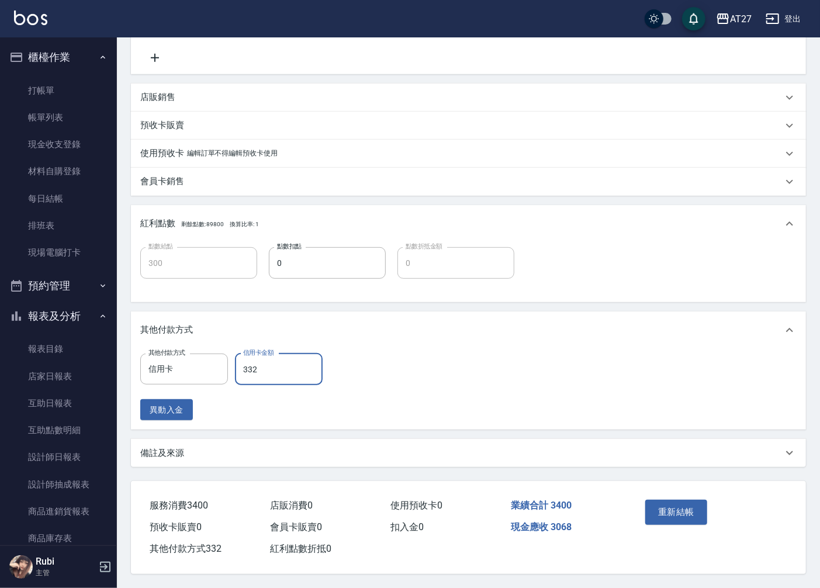
type input "0"
click at [659, 511] on button "重新結帳" at bounding box center [676, 511] width 62 height 25
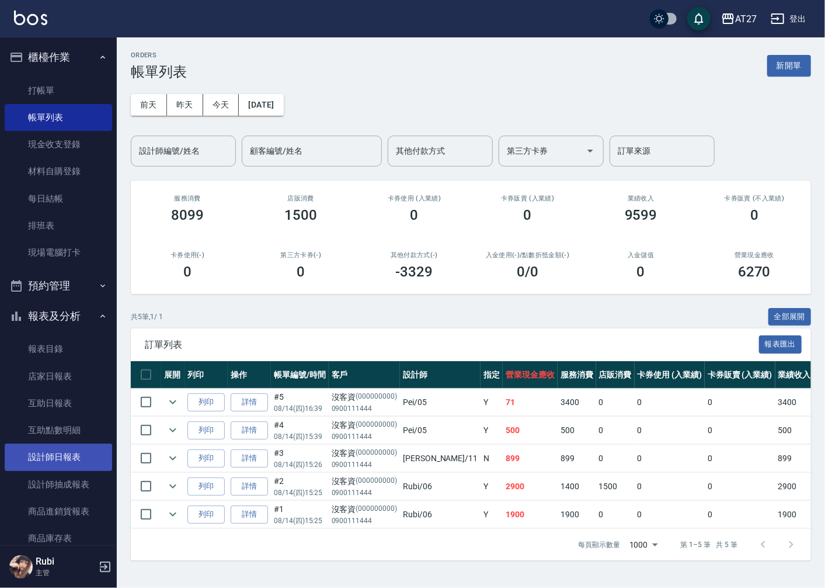
click at [81, 450] on link "設計師日報表" at bounding box center [58, 456] width 107 height 27
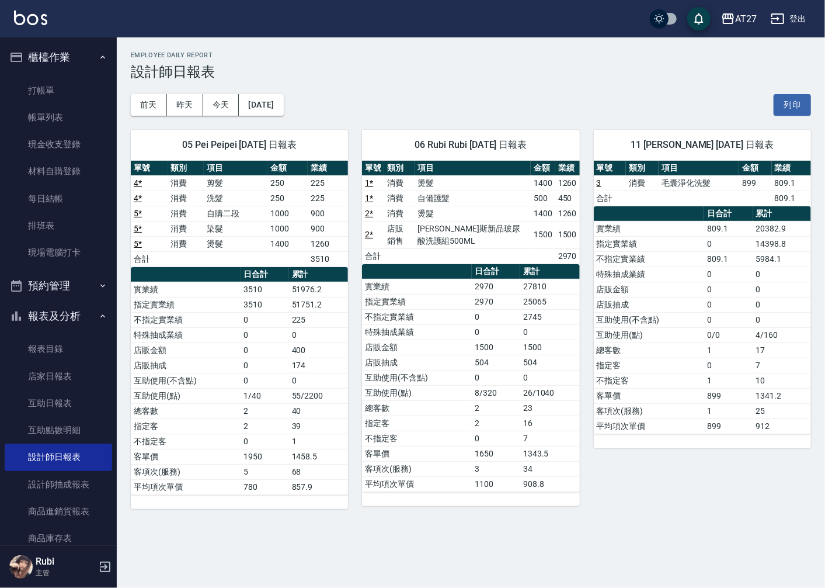
drag, startPoint x: 510, startPoint y: 418, endPoint x: 497, endPoint y: 388, distance: 32.4
click at [497, 388] on tbody "實業績 2970 27810 指定實業績 2970 25065 不指定實業績 0 2745 特殊抽成業績 0 0 店販金額 1500 1500 店販抽成 50…" at bounding box center [470, 385] width 217 height 213
drag, startPoint x: 497, startPoint y: 388, endPoint x: 459, endPoint y: 330, distance: 69.7
click at [459, 330] on tbody "實業績 2970 27810 指定實業績 2970 25065 不指定實業績 0 2745 特殊抽成業績 0 0 店販金額 1500 1500 店販抽成 50…" at bounding box center [470, 385] width 217 height 213
drag, startPoint x: 459, startPoint y: 330, endPoint x: 476, endPoint y: 388, distance: 60.7
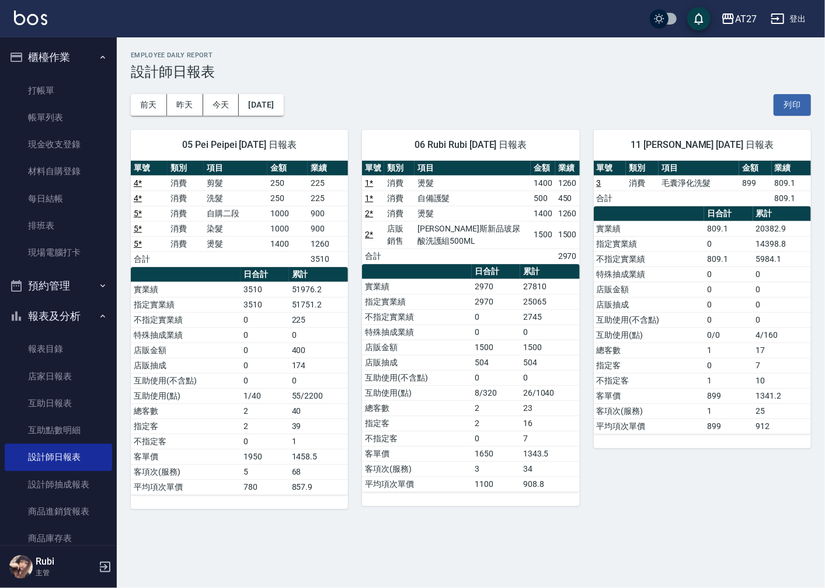
click at [476, 388] on td "8/320" at bounding box center [496, 392] width 48 height 15
